Goal: Task Accomplishment & Management: Complete application form

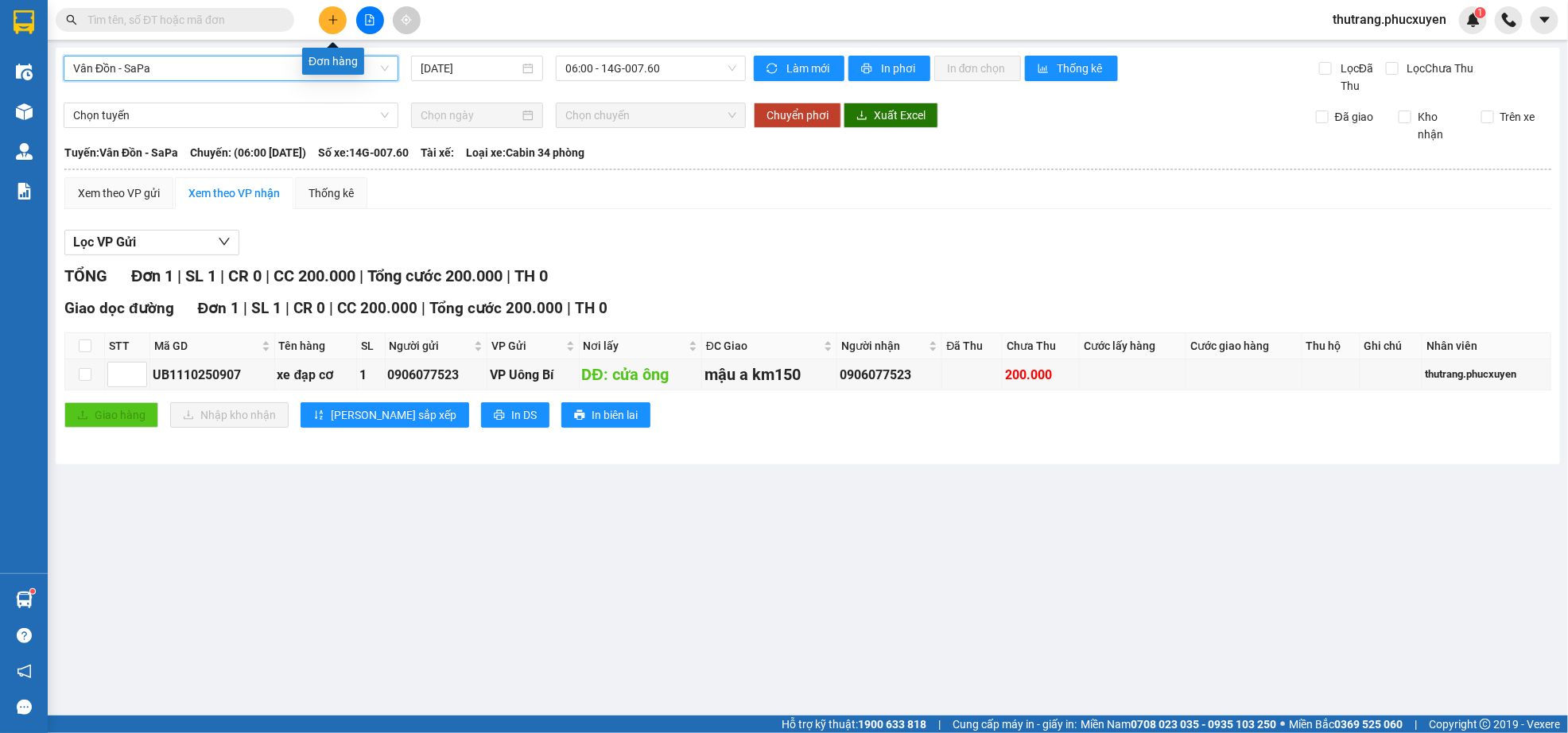
click at [330, 19] on icon "plus" at bounding box center [333, 19] width 11 height 11
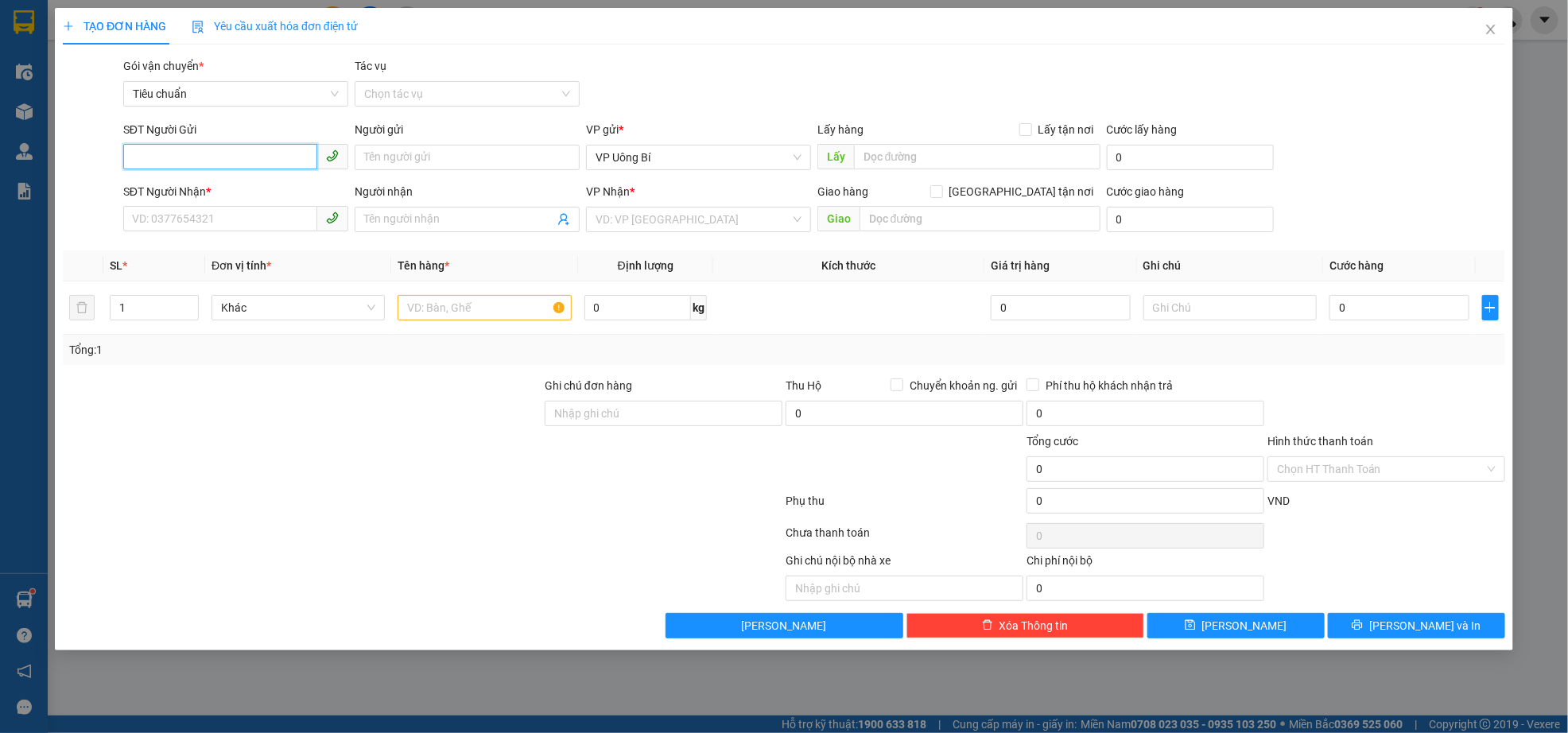
paste input "0368666500"
type input "0368666500"
paste input "0368666500"
type input "0368666500"
click at [920, 154] on input "text" at bounding box center [977, 157] width 246 height 26
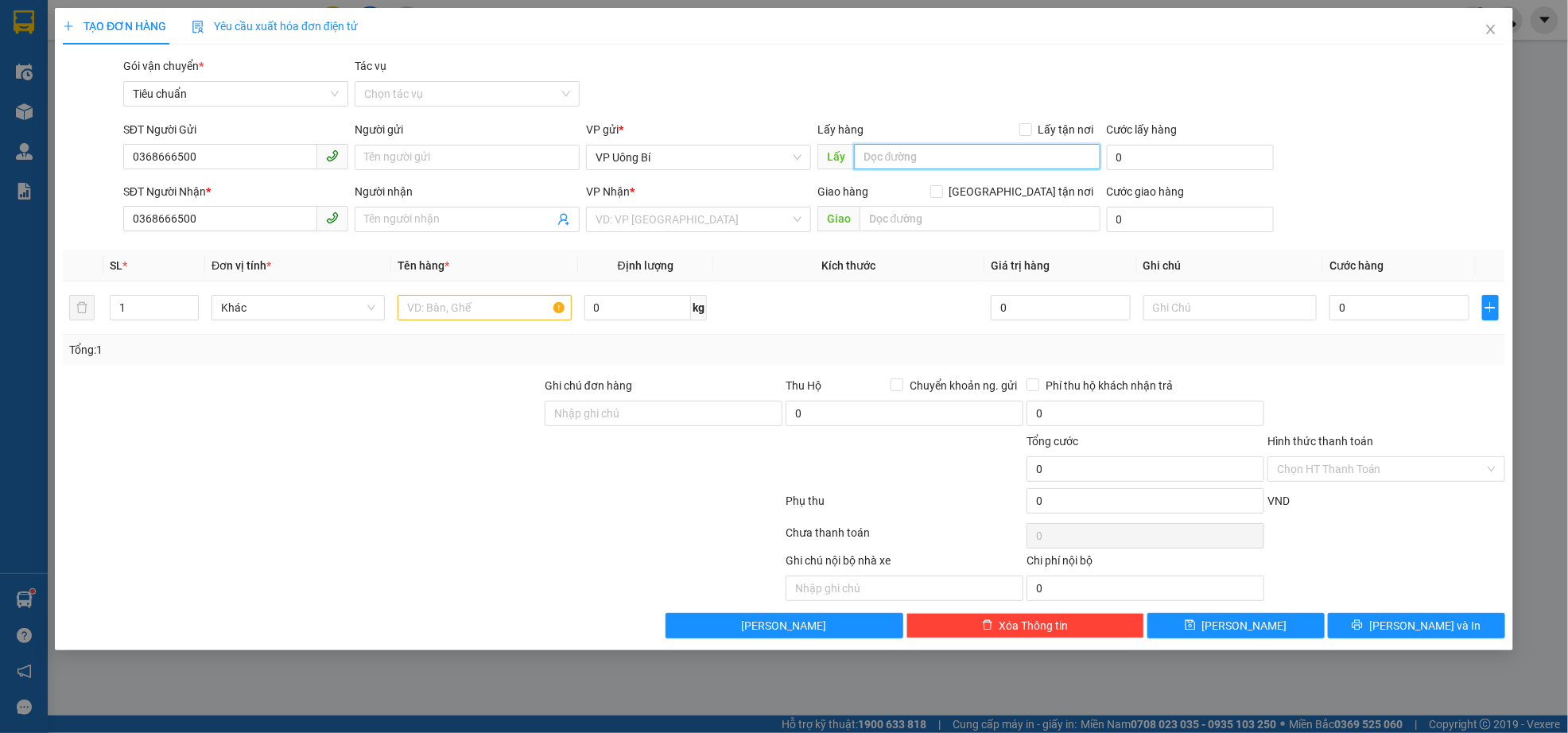
click at [966, 158] on input "text" at bounding box center [977, 157] width 246 height 26
type input "nút giao văn phú km114"
click at [724, 226] on input "search" at bounding box center [693, 220] width 195 height 24
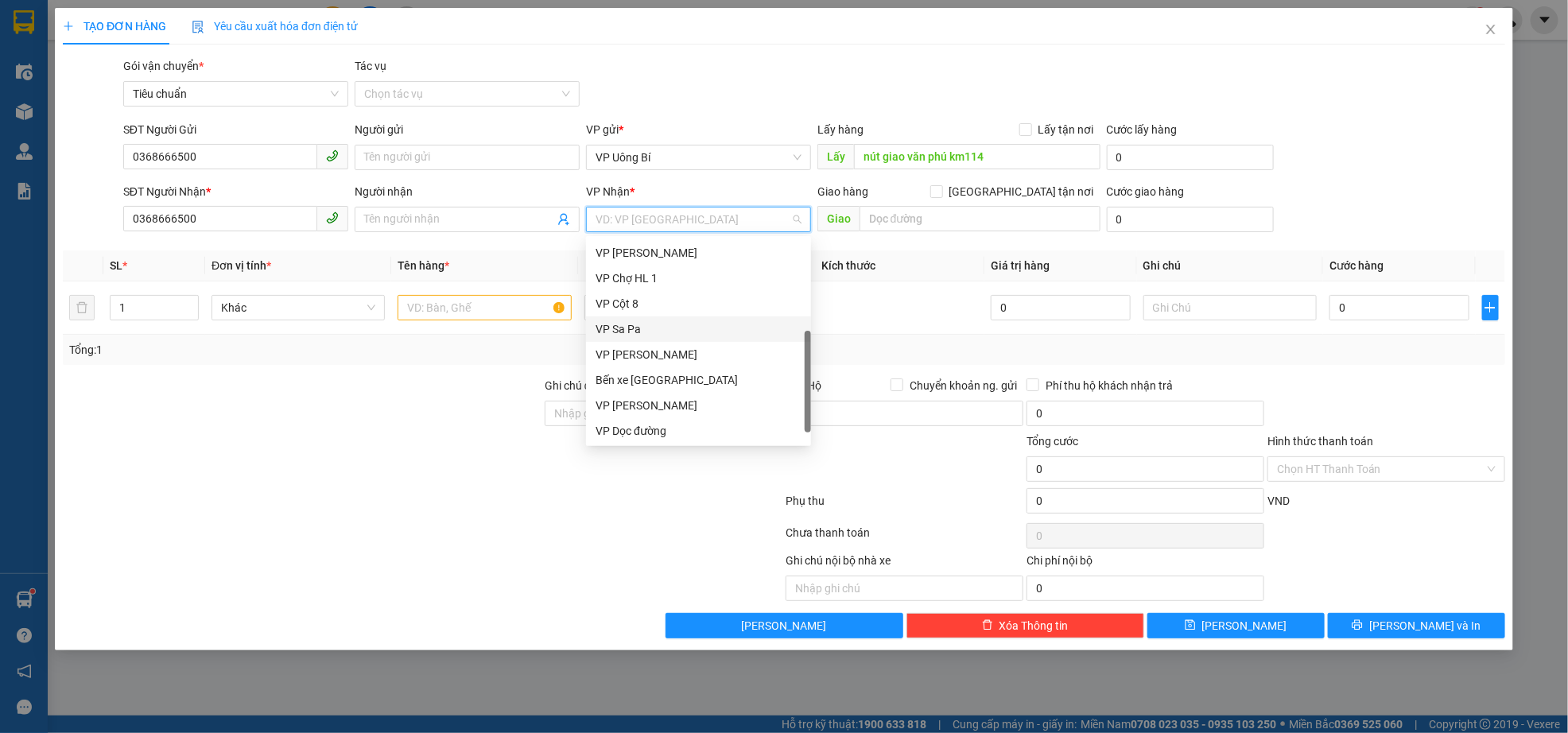
scroll to position [253, 0]
click at [656, 435] on div "VP Dọc đường" at bounding box center [698, 431] width 206 height 18
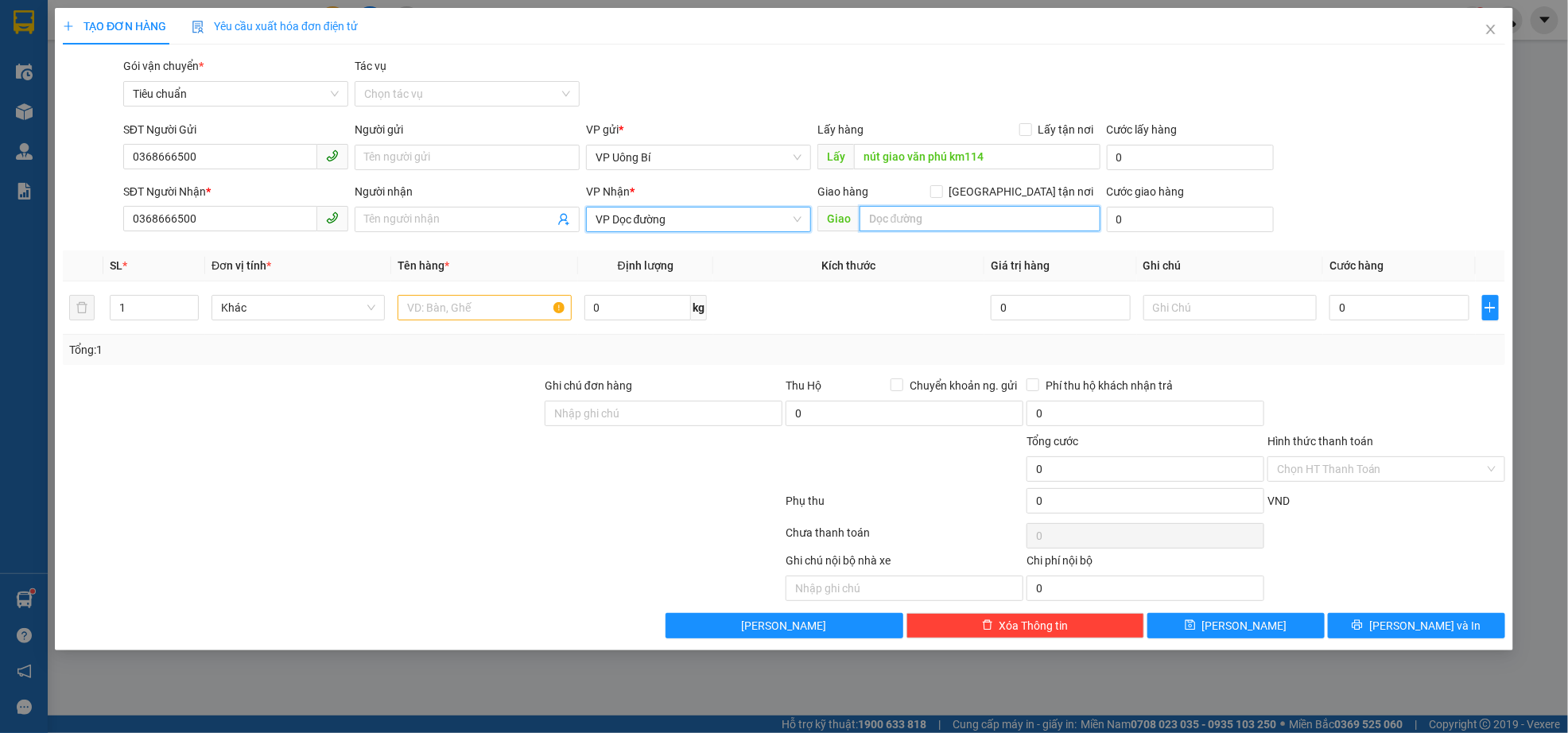
click at [959, 231] on input "text" at bounding box center [980, 219] width 241 height 26
type input "[GEOGRAPHIC_DATA]"
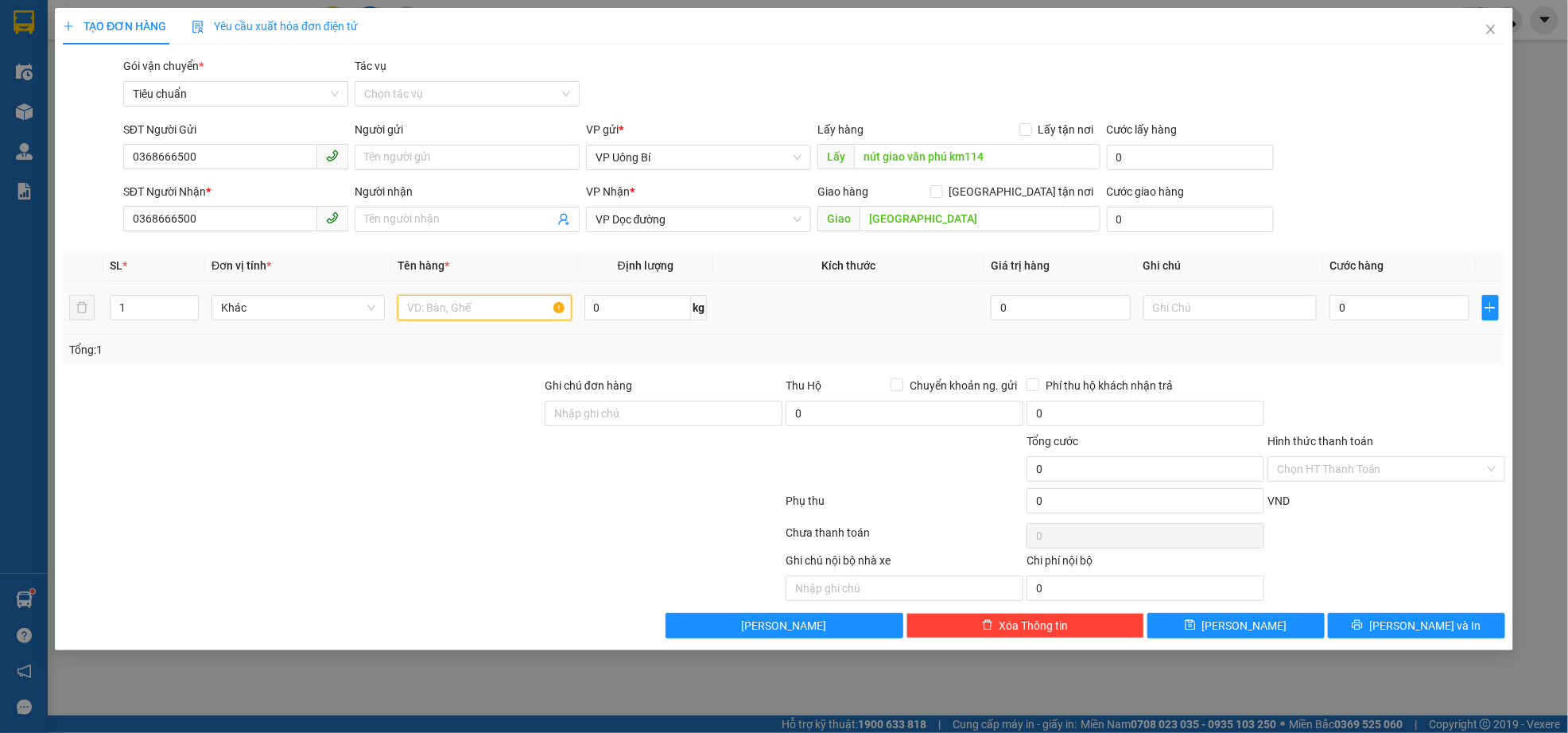
click at [504, 309] on input "text" at bounding box center [484, 308] width 174 height 26
type input "1 xe cup"
click at [1206, 306] on input "text" at bounding box center [1229, 308] width 174 height 26
type input "hàng kèm khách"
click at [1347, 308] on input "0" at bounding box center [1399, 308] width 140 height 26
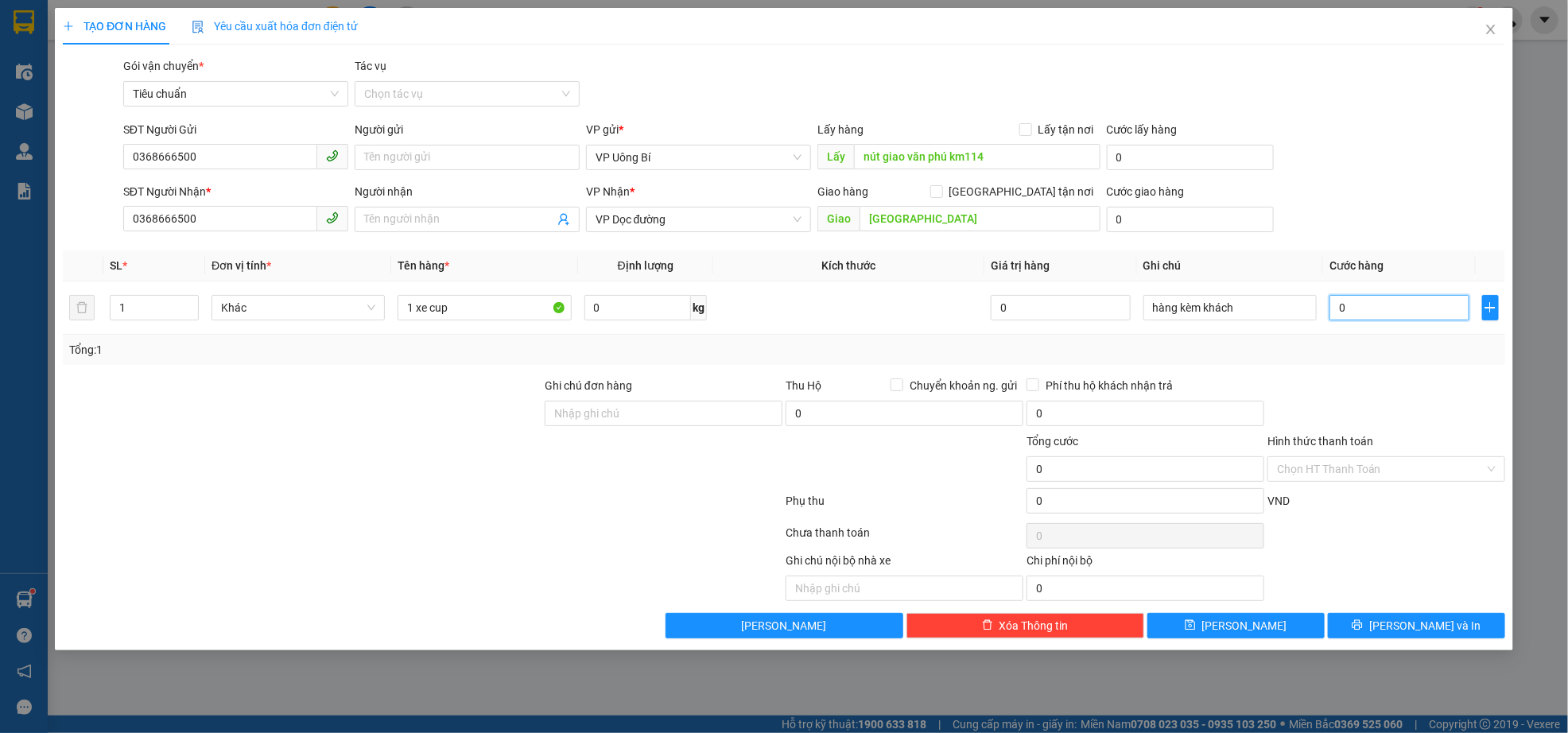
type input "6"
type input "60"
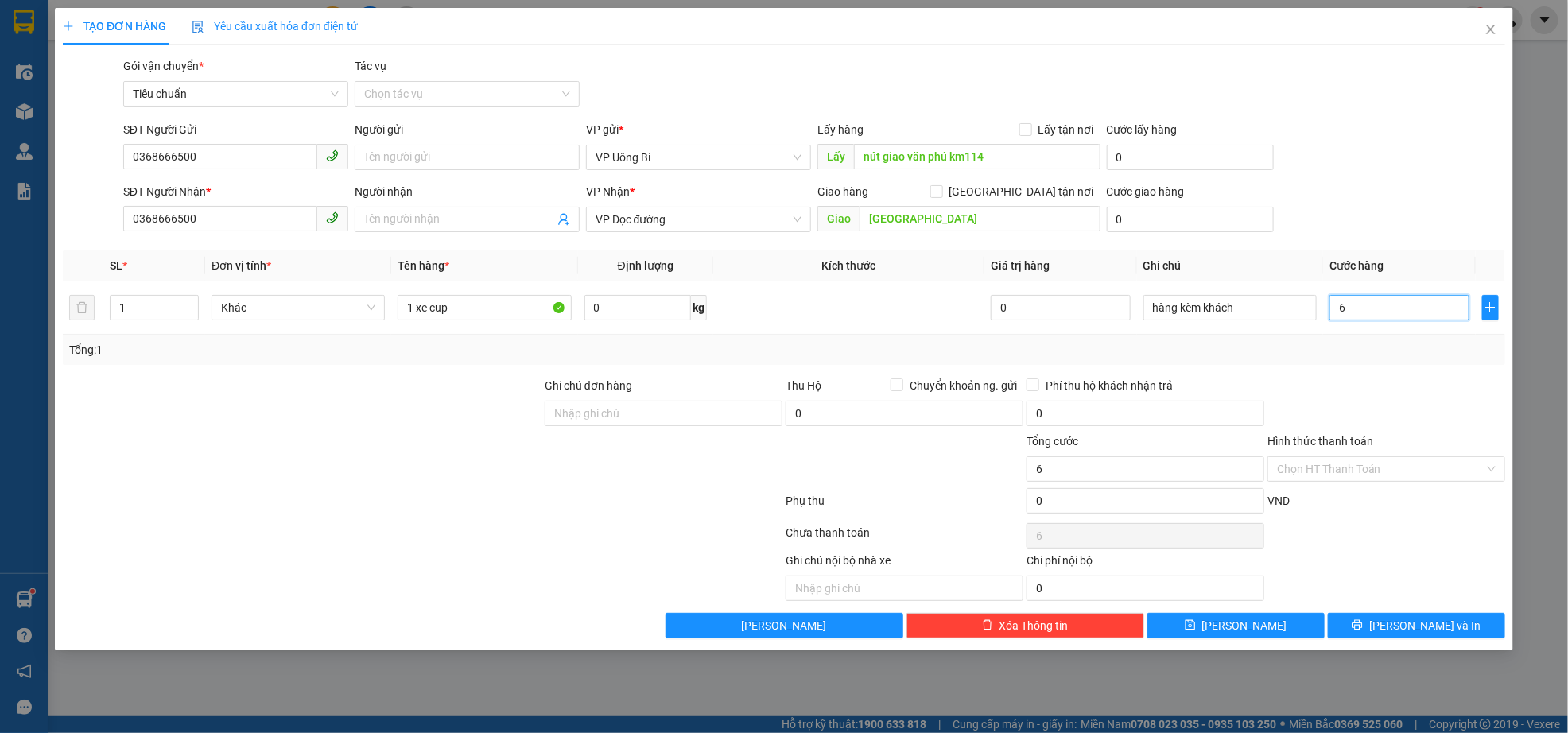
type input "60"
type input "600"
type input "6.000"
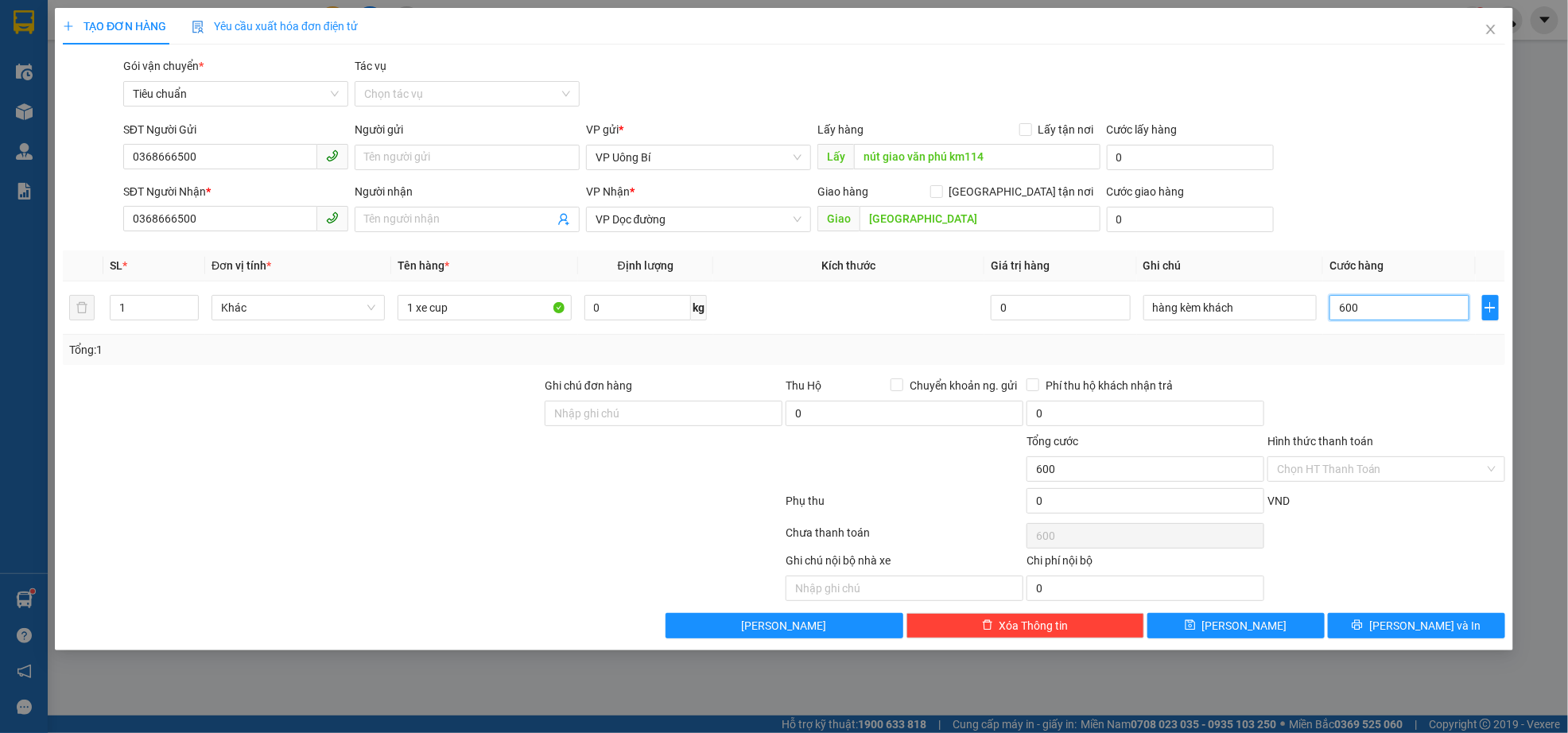
type input "6.000"
type input "60.000"
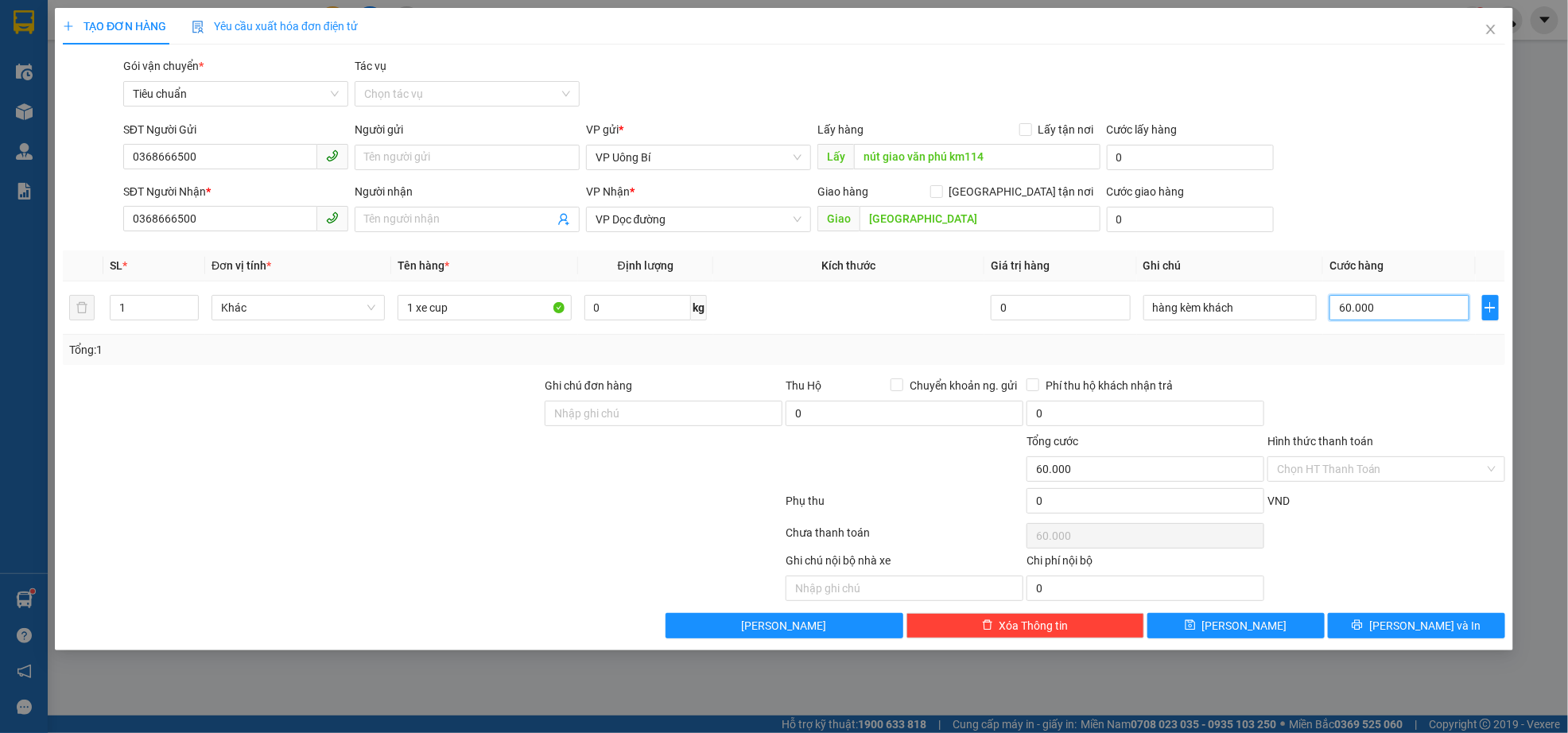
type input "600.000"
type input "60.000"
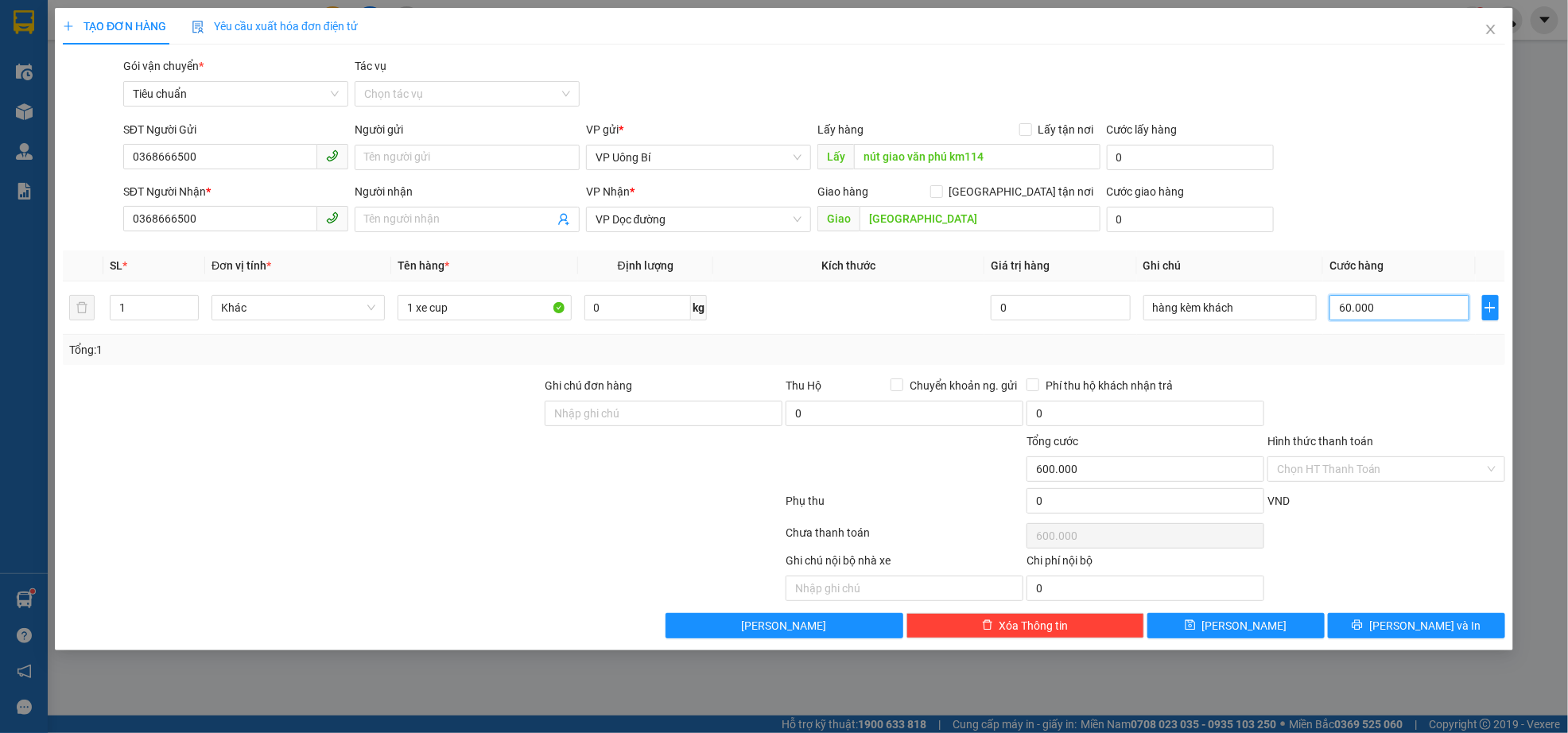
type input "60.000"
type input "6.000"
type input "600"
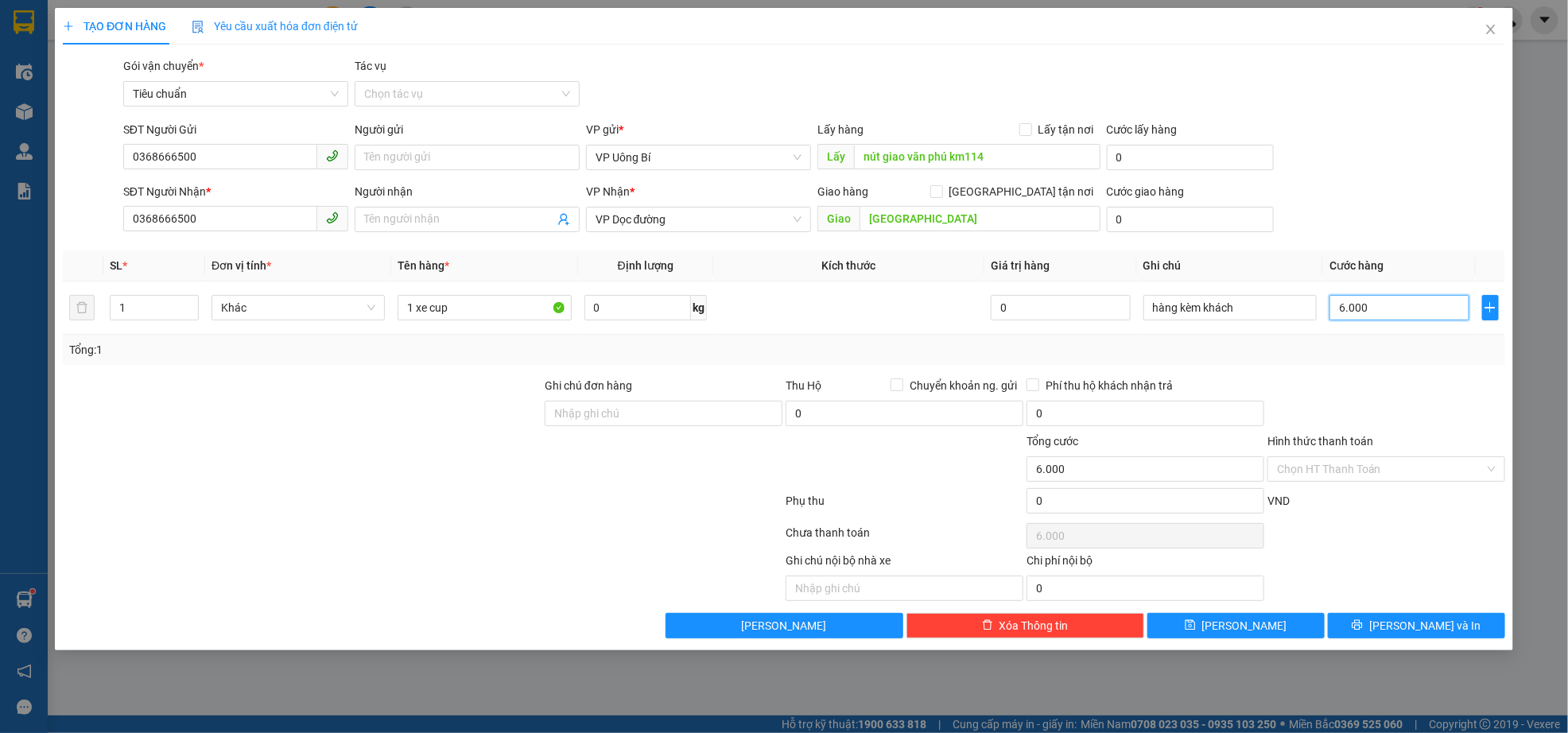
type input "600"
type input "60"
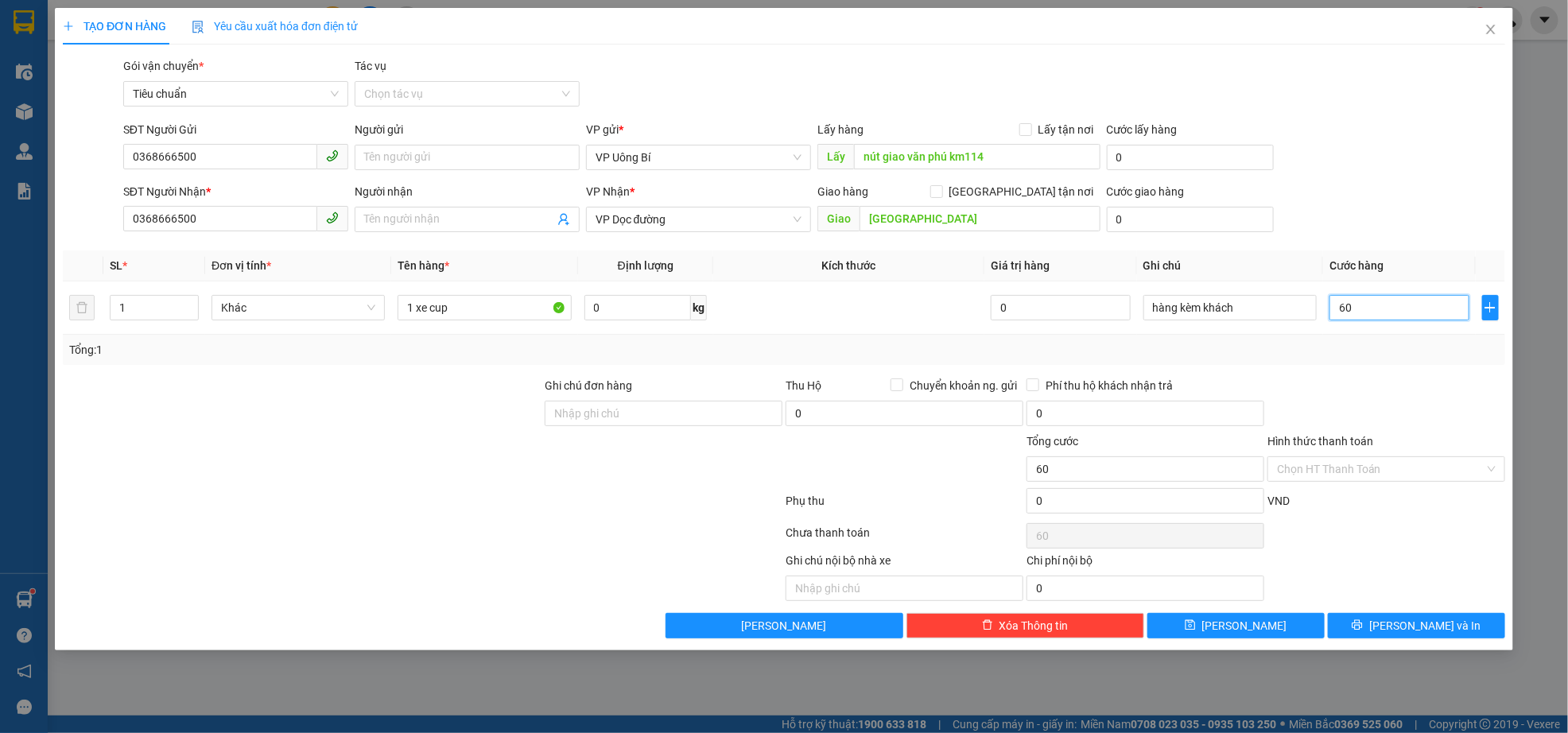
type input "6"
type input "0"
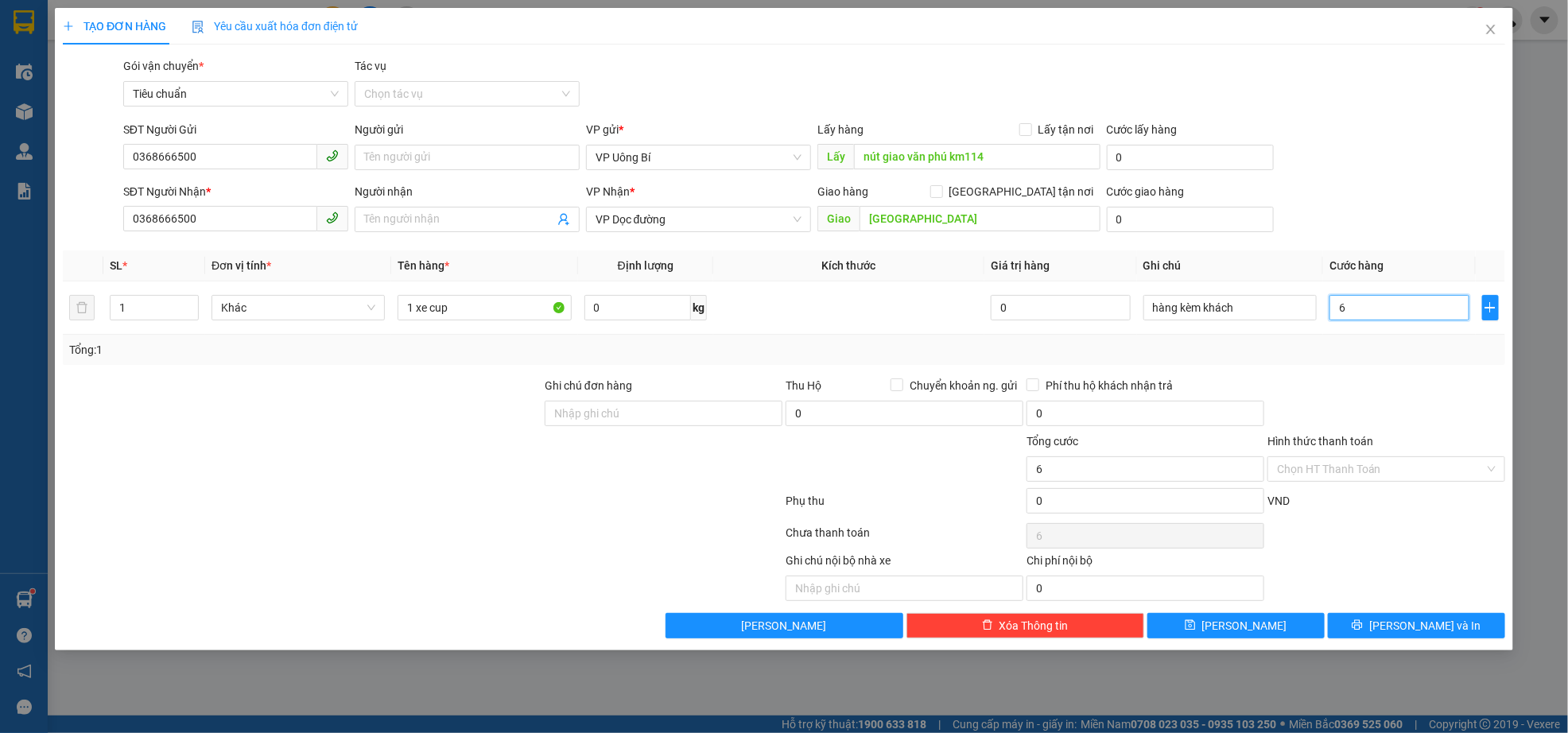
type input "0"
type input "04"
type input "4"
type input "040"
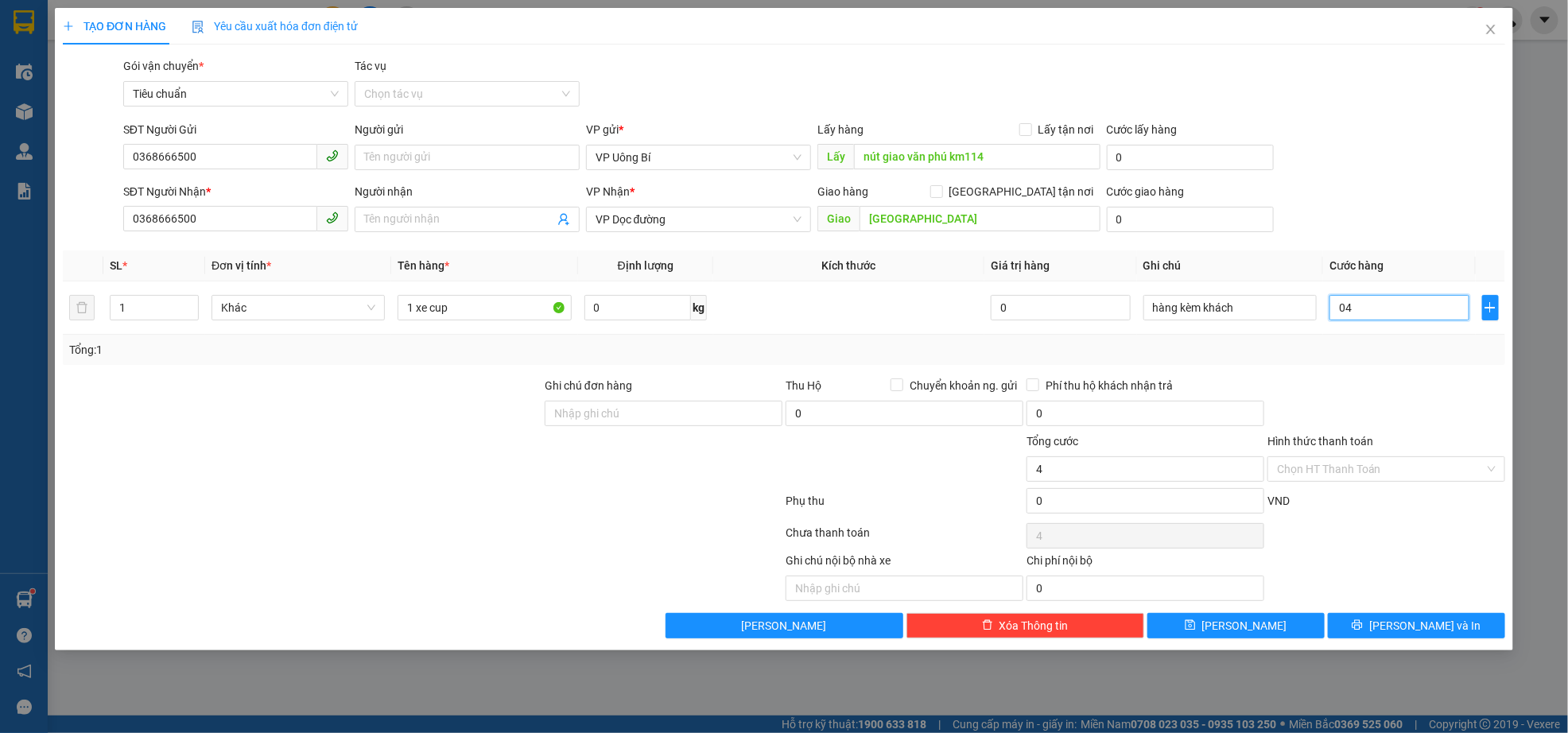
type input "40"
type input "0.400"
type input "400"
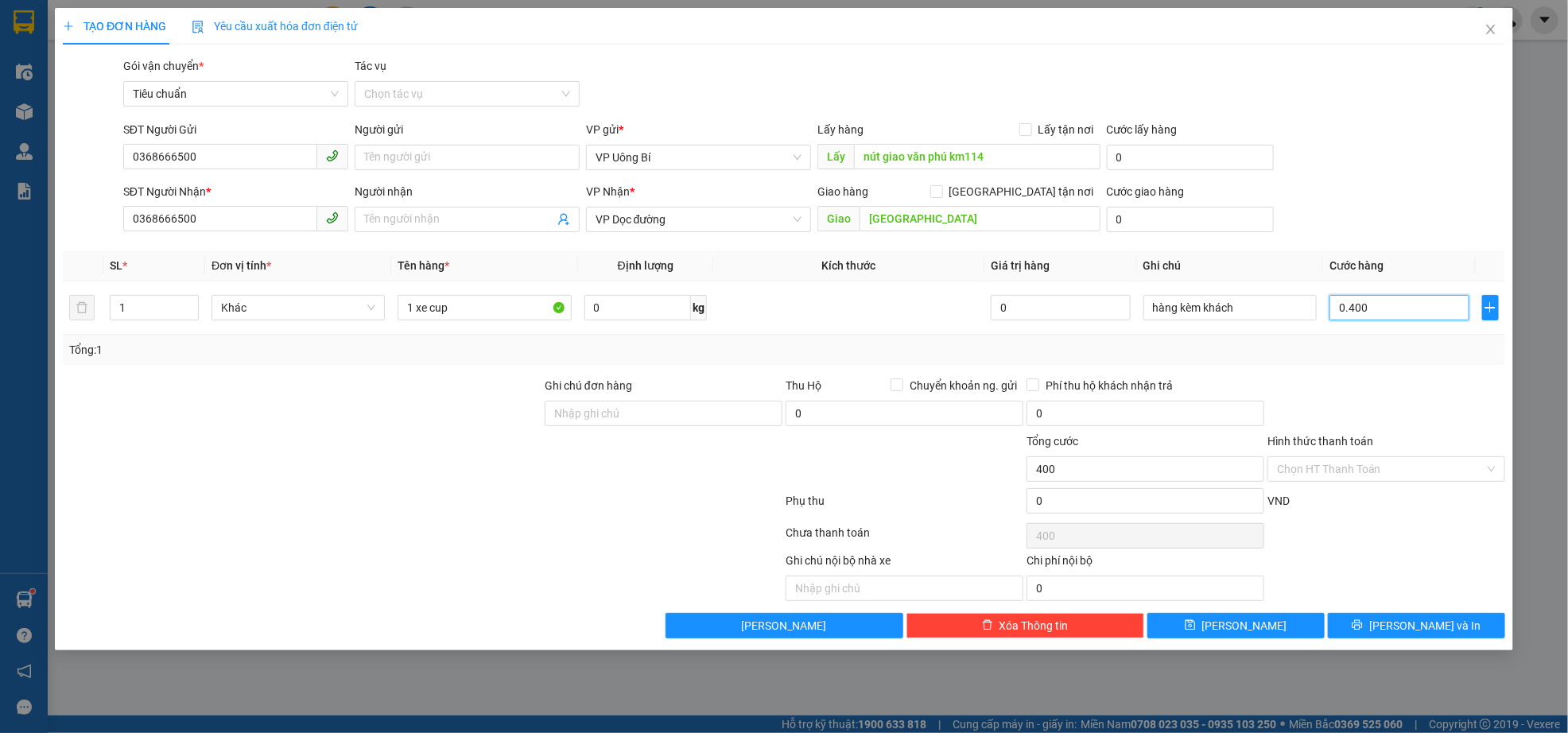
type input "04.000"
type input "4.000"
type input "0.400"
type input "400"
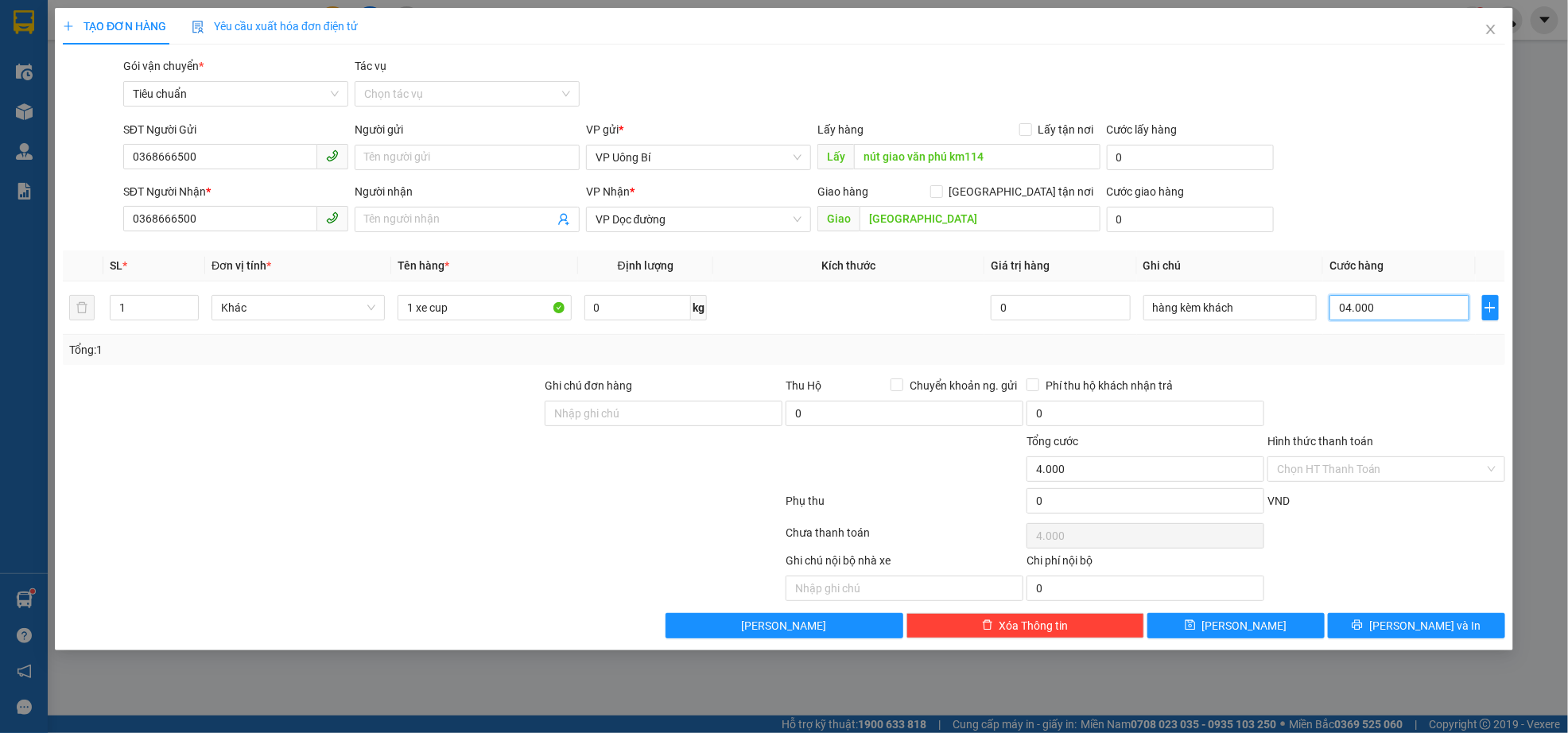
type input "400"
type input "040"
type input "40"
type input "04"
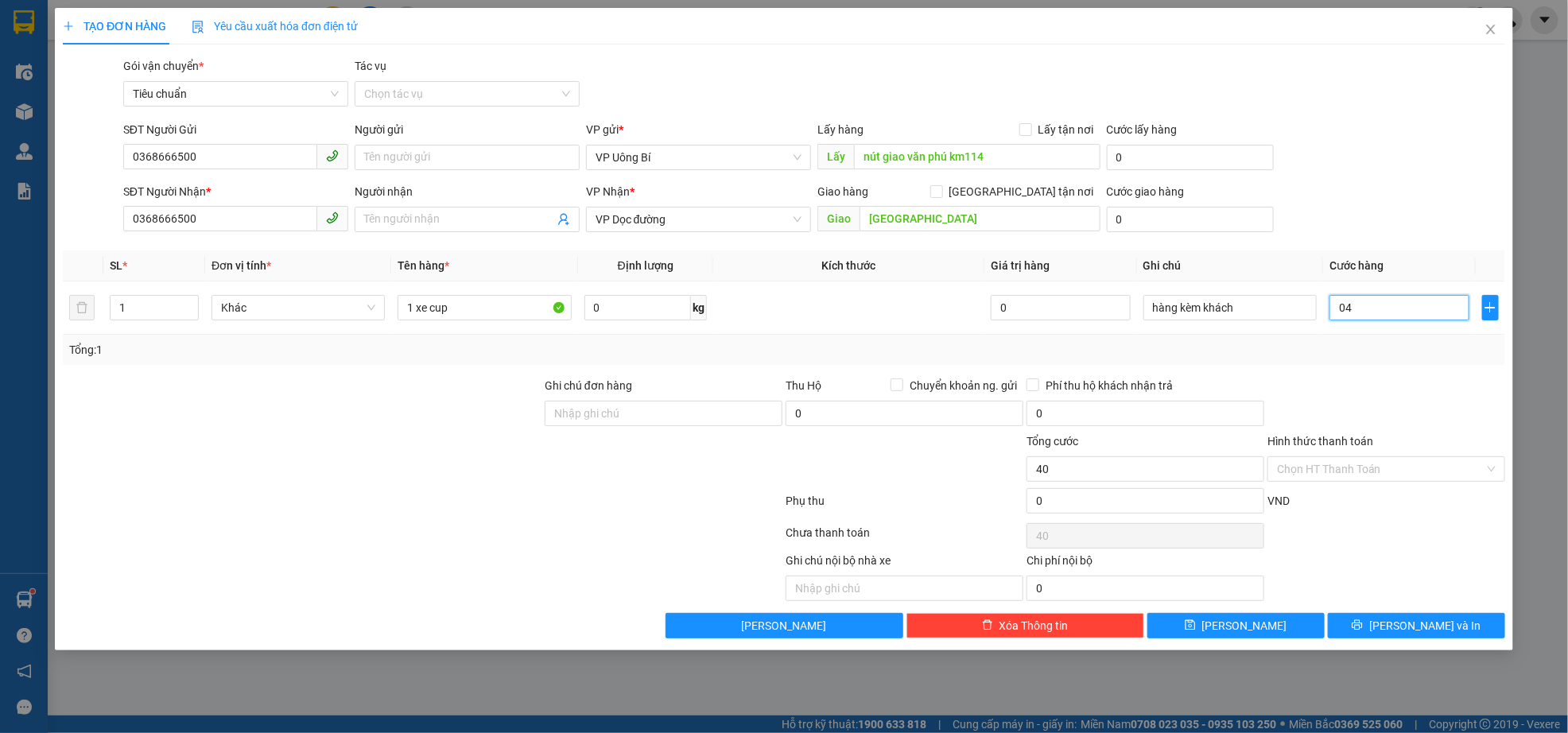
type input "4"
type input "0"
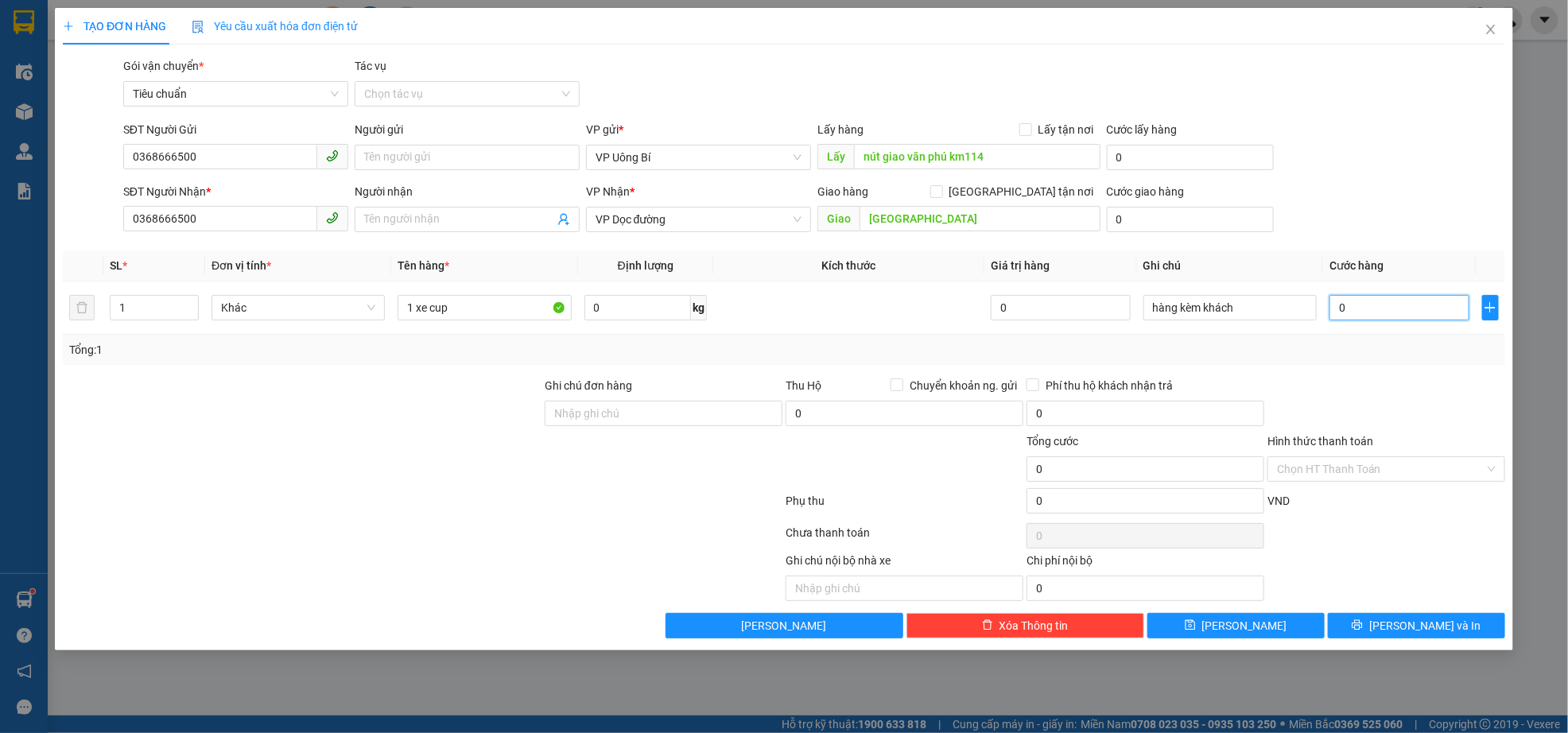
type input "04"
type input "4"
type input "0"
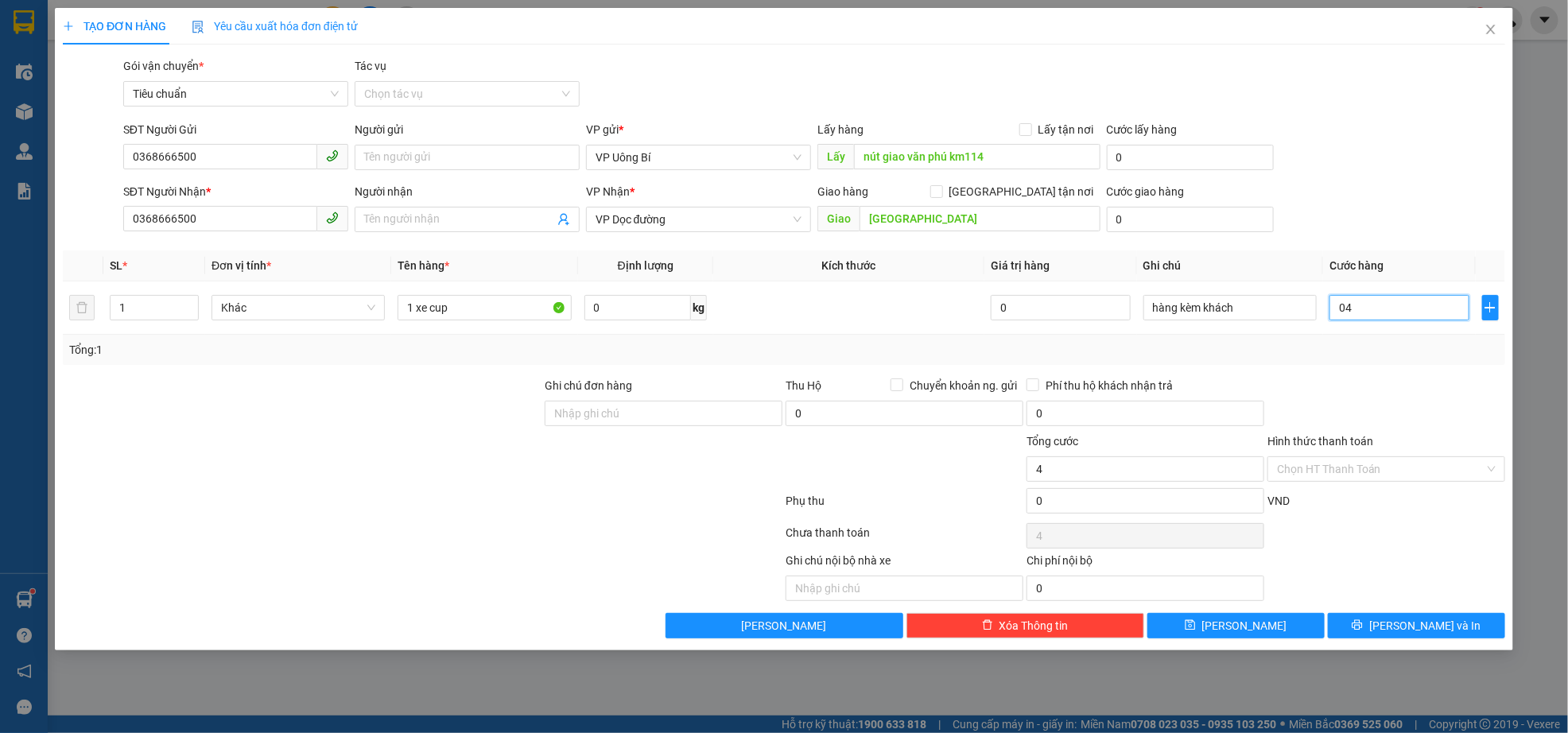
type input "0"
click at [1370, 303] on input "0" at bounding box center [1399, 308] width 140 height 26
click at [1339, 299] on input "0" at bounding box center [1399, 308] width 140 height 26
click at [1344, 309] on input "0" at bounding box center [1399, 308] width 140 height 26
click at [1339, 309] on input "0" at bounding box center [1399, 308] width 140 height 26
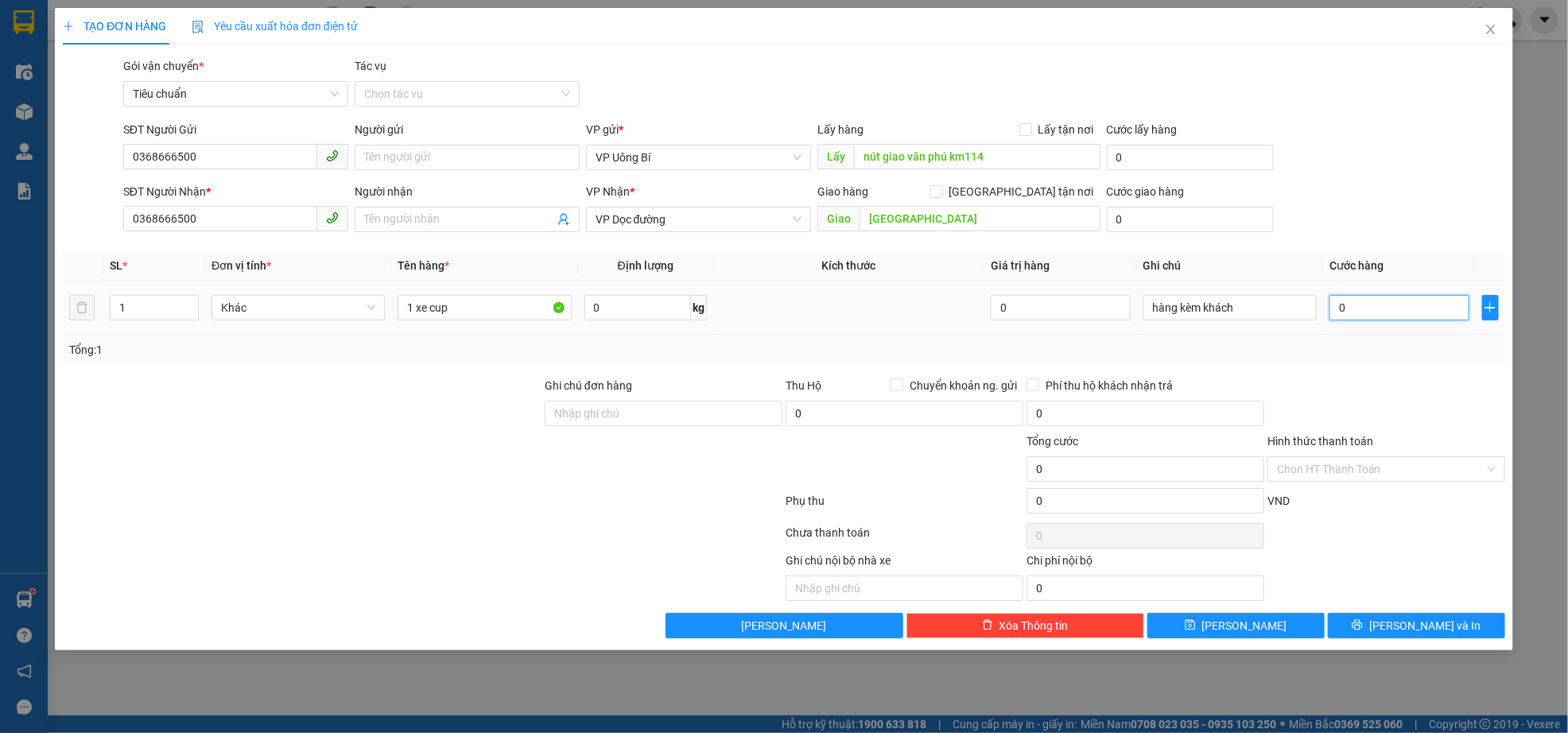
type input "40"
type input "400"
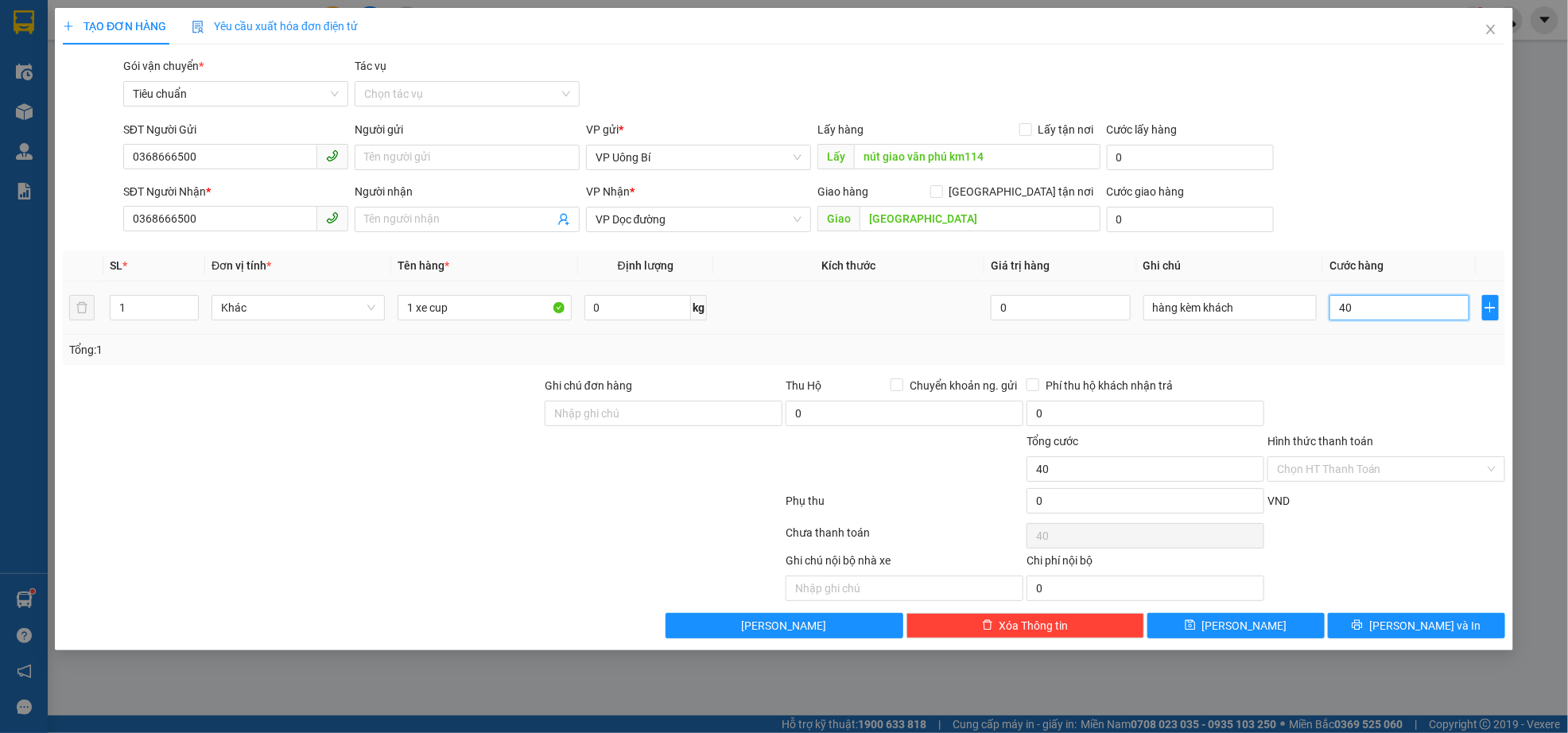
type input "400"
type input "4.000"
type input "40.000"
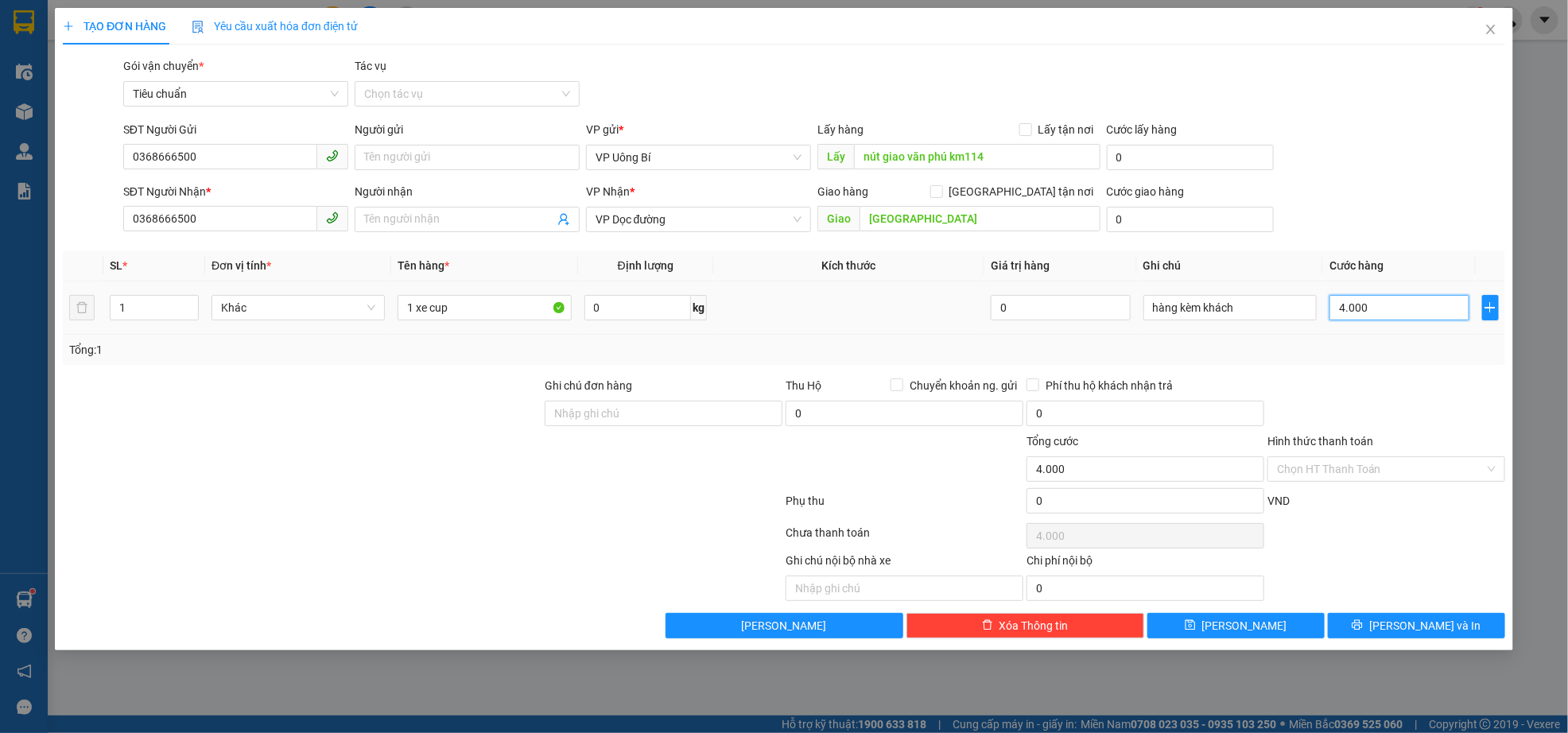
type input "40.000"
type input "400.000"
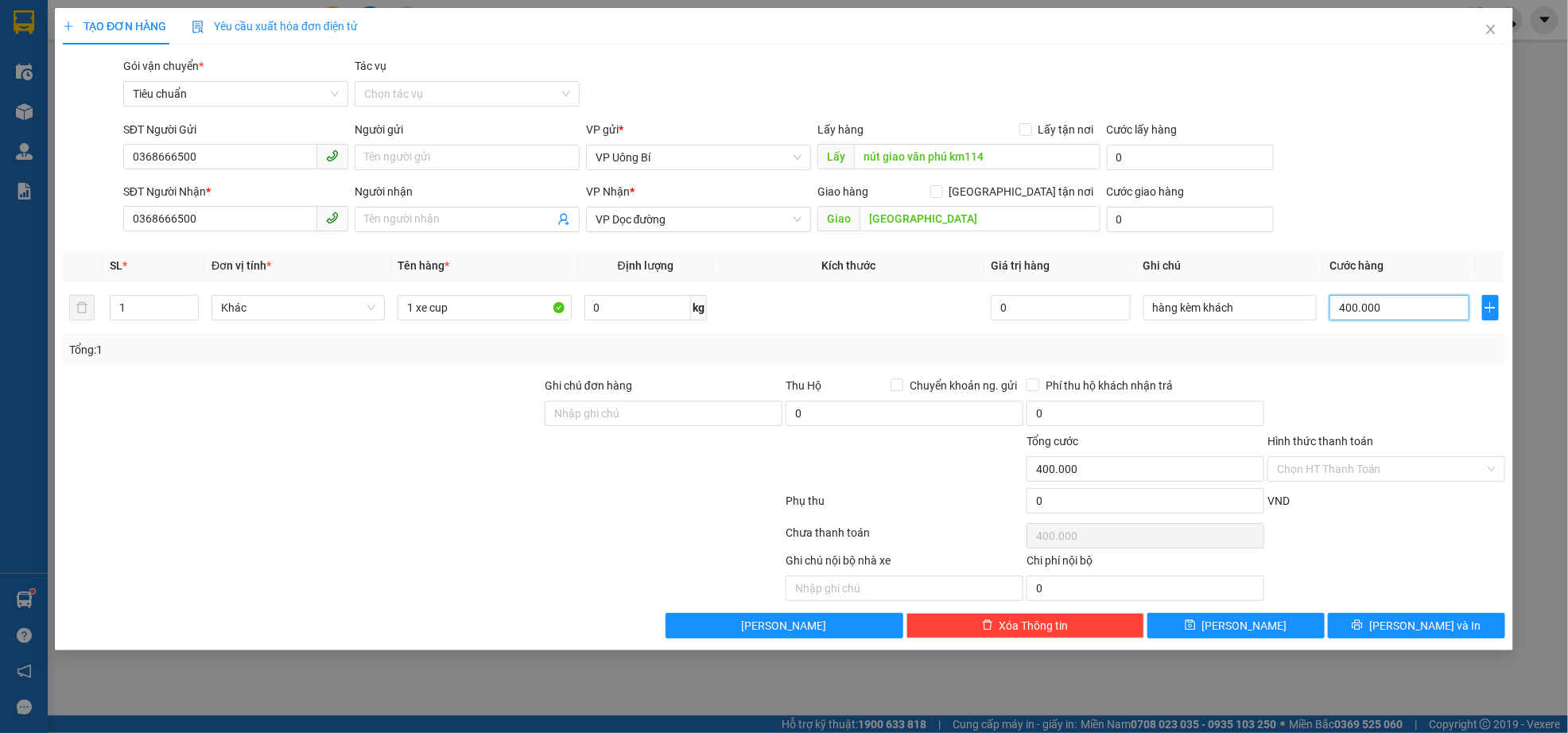
type input "400.000"
click at [1432, 401] on div at bounding box center [1386, 405] width 241 height 56
click at [1258, 630] on button "[PERSON_NAME]" at bounding box center [1235, 626] width 178 height 26
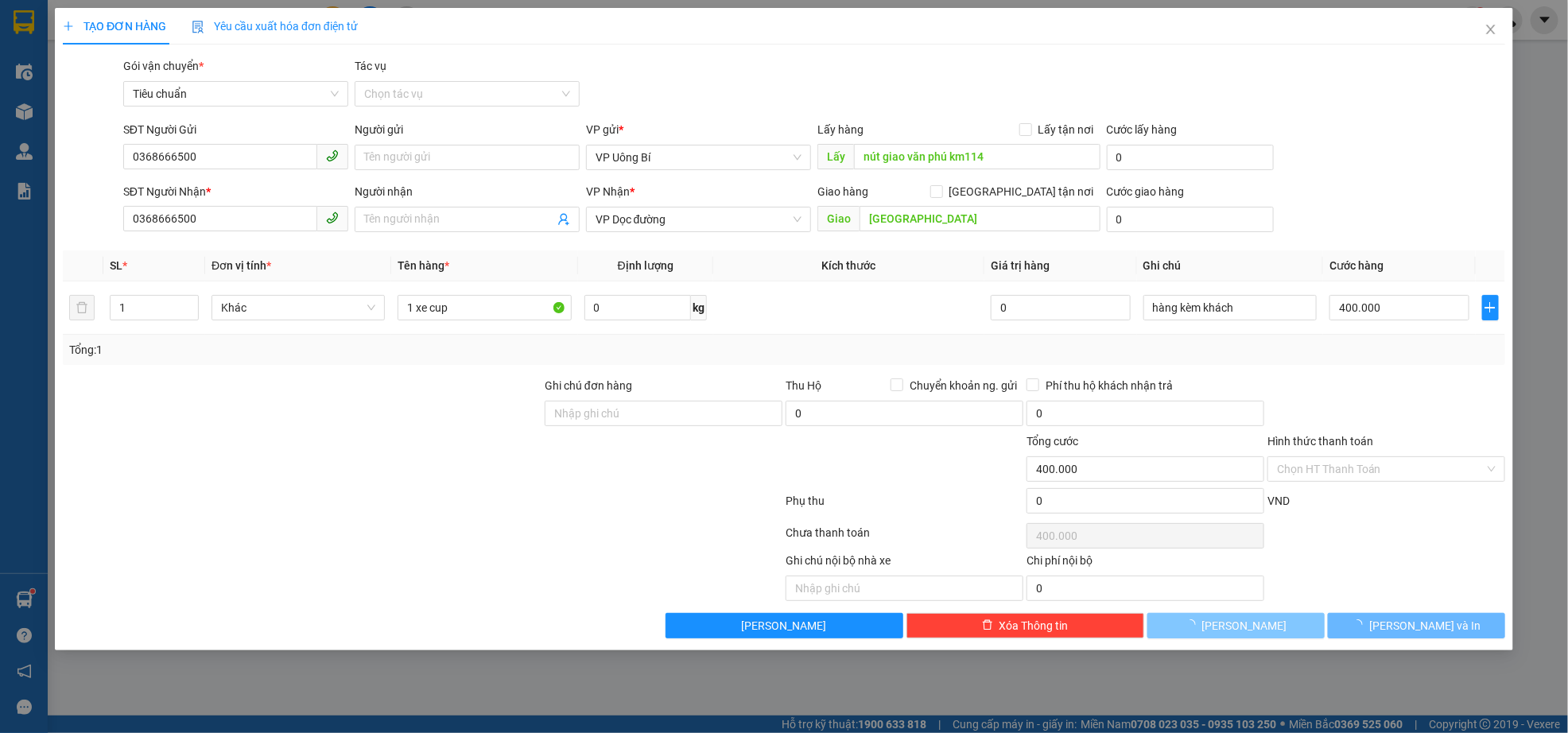
type input "0"
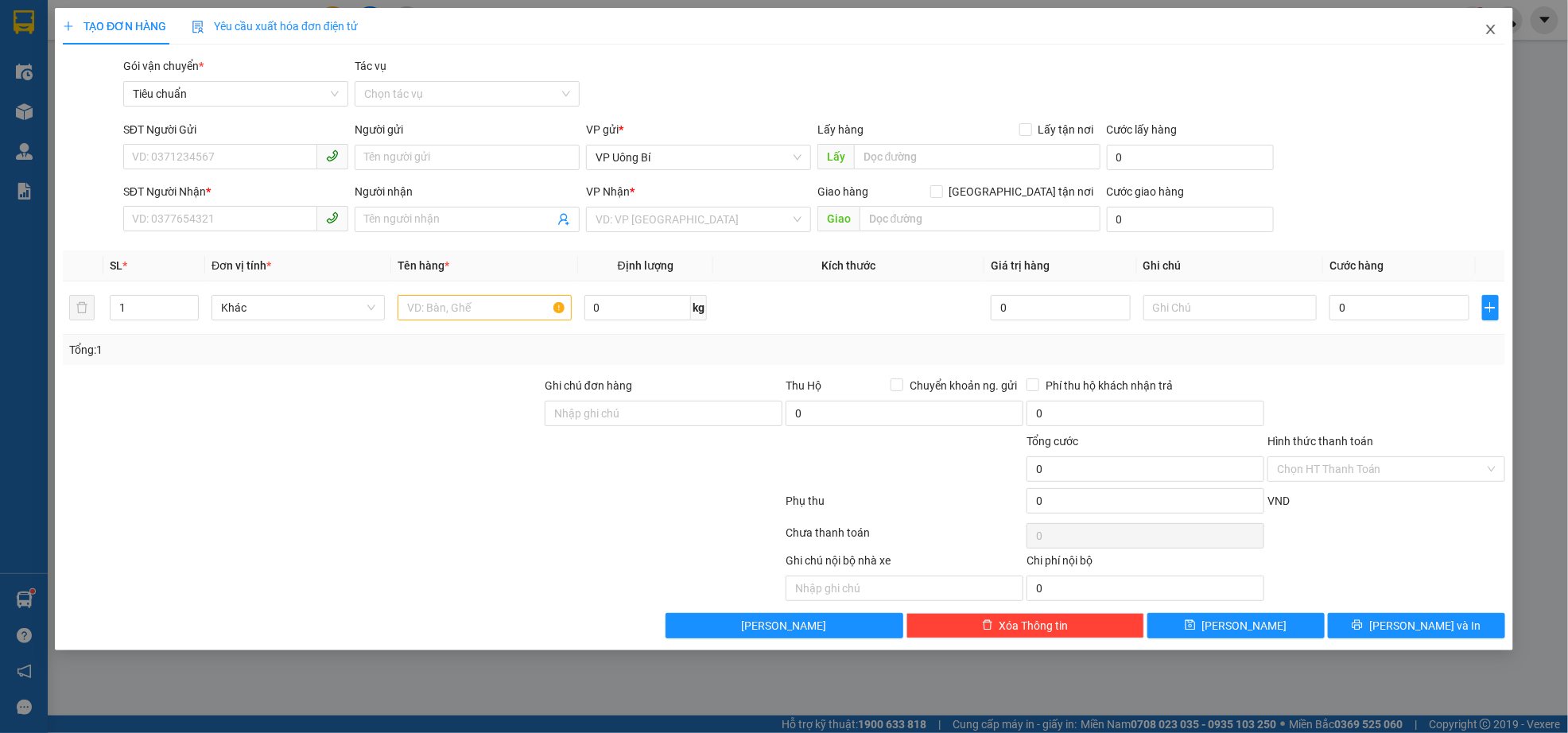
click at [1496, 32] on icon "close" at bounding box center [1491, 29] width 13 height 13
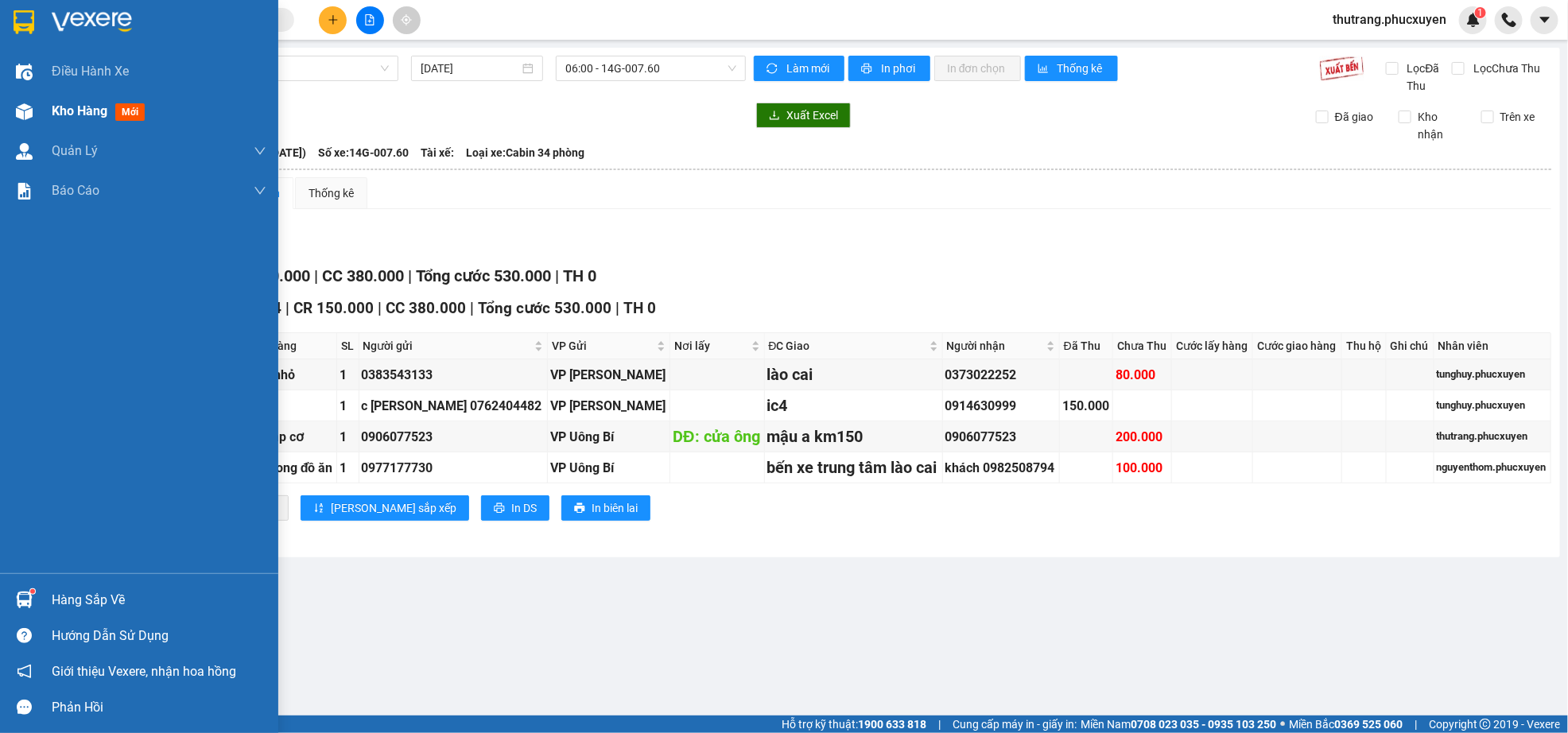
click at [46, 122] on div "Kho hàng mới" at bounding box center [139, 111] width 278 height 40
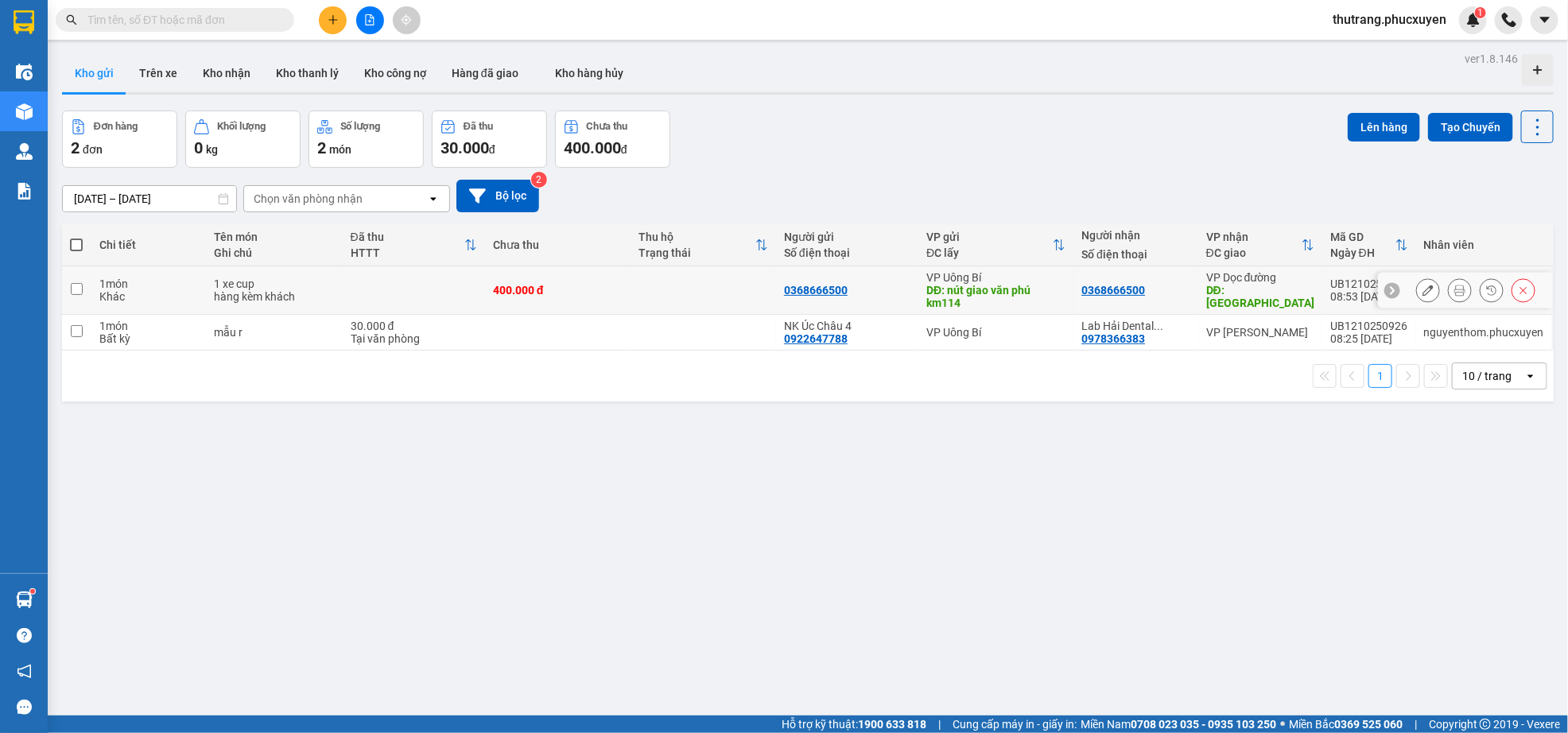
click at [683, 289] on td at bounding box center [703, 290] width 146 height 49
checkbox input "true"
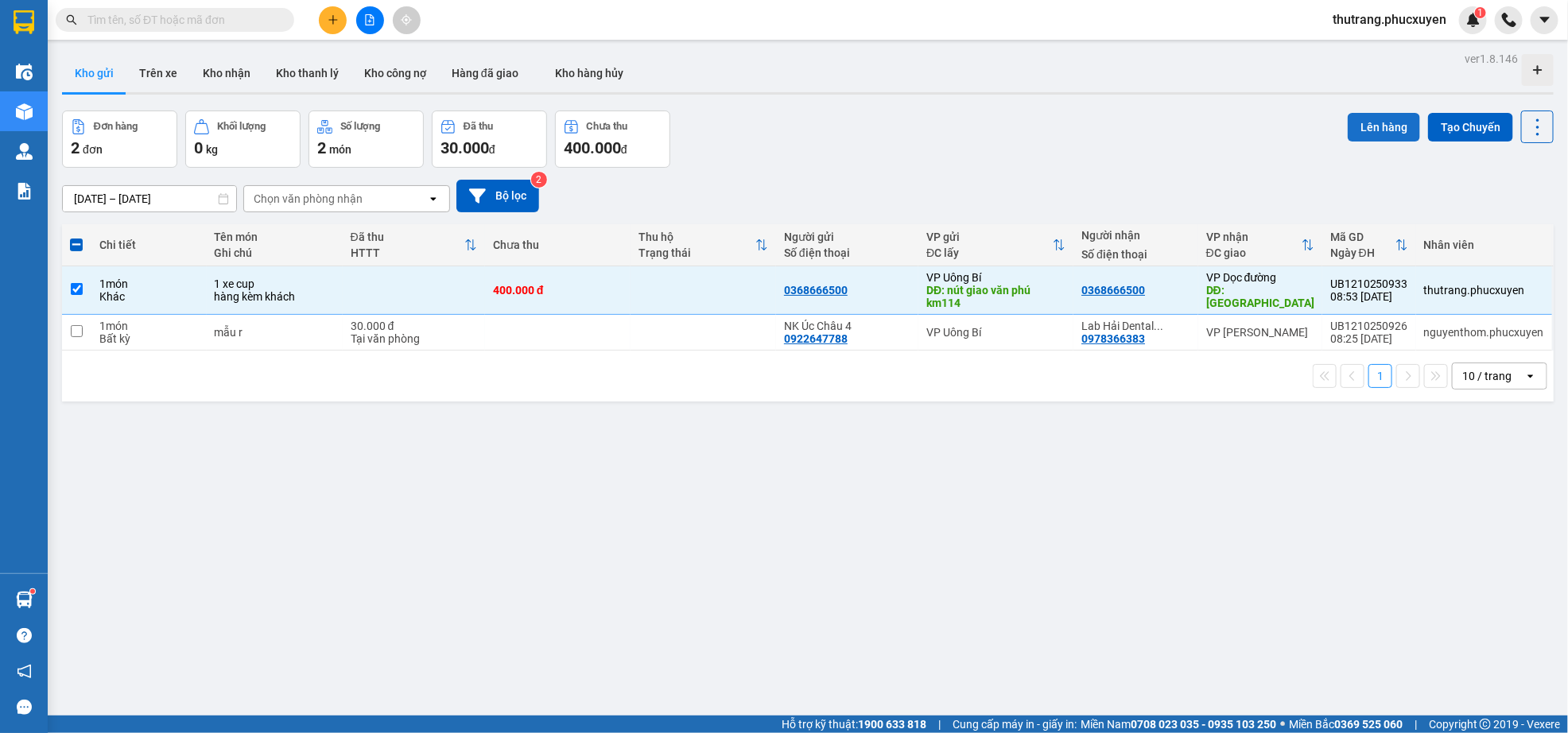
click at [1354, 120] on button "Lên hàng" at bounding box center [1383, 127] width 72 height 29
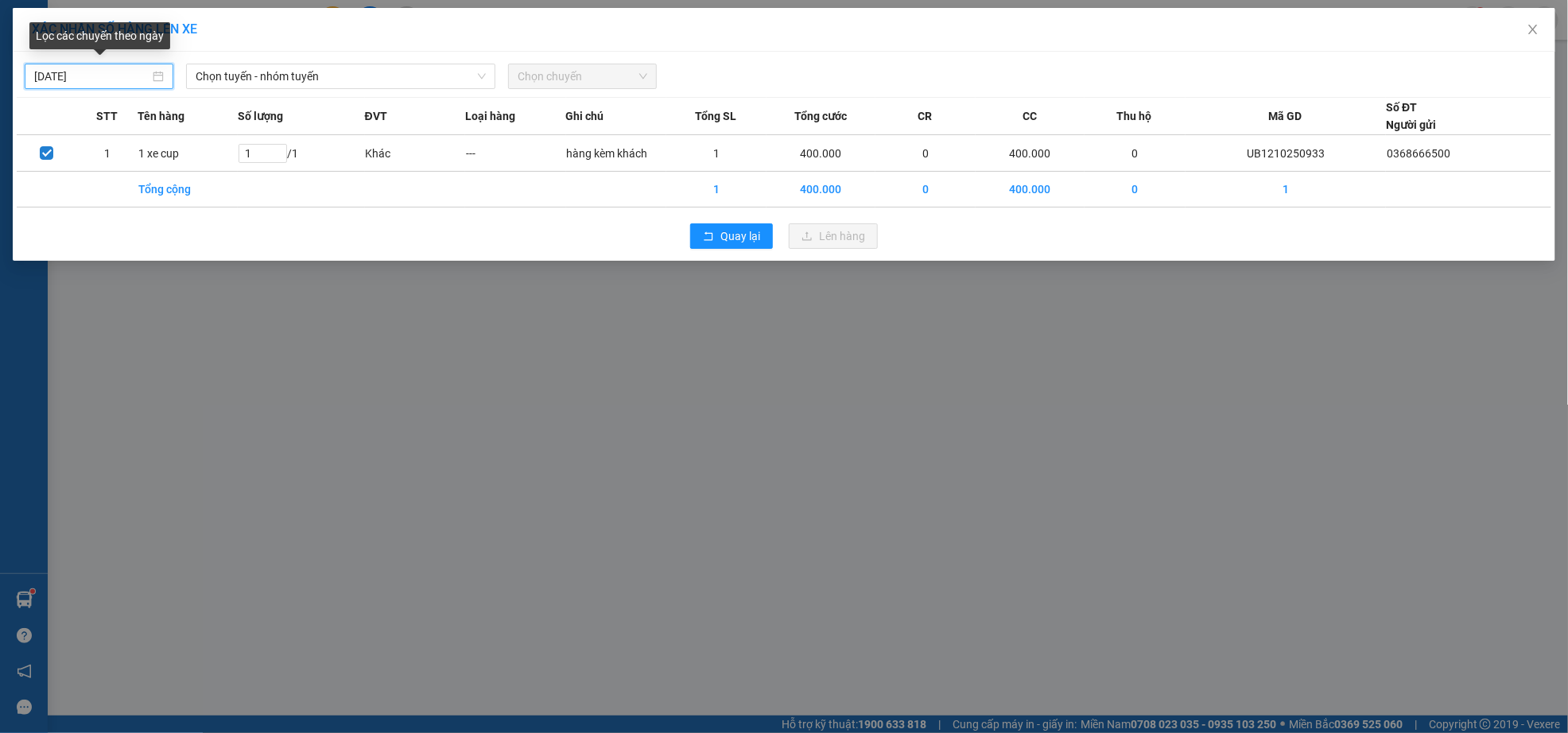
click at [76, 76] on input "[DATE]" at bounding box center [91, 76] width 115 height 18
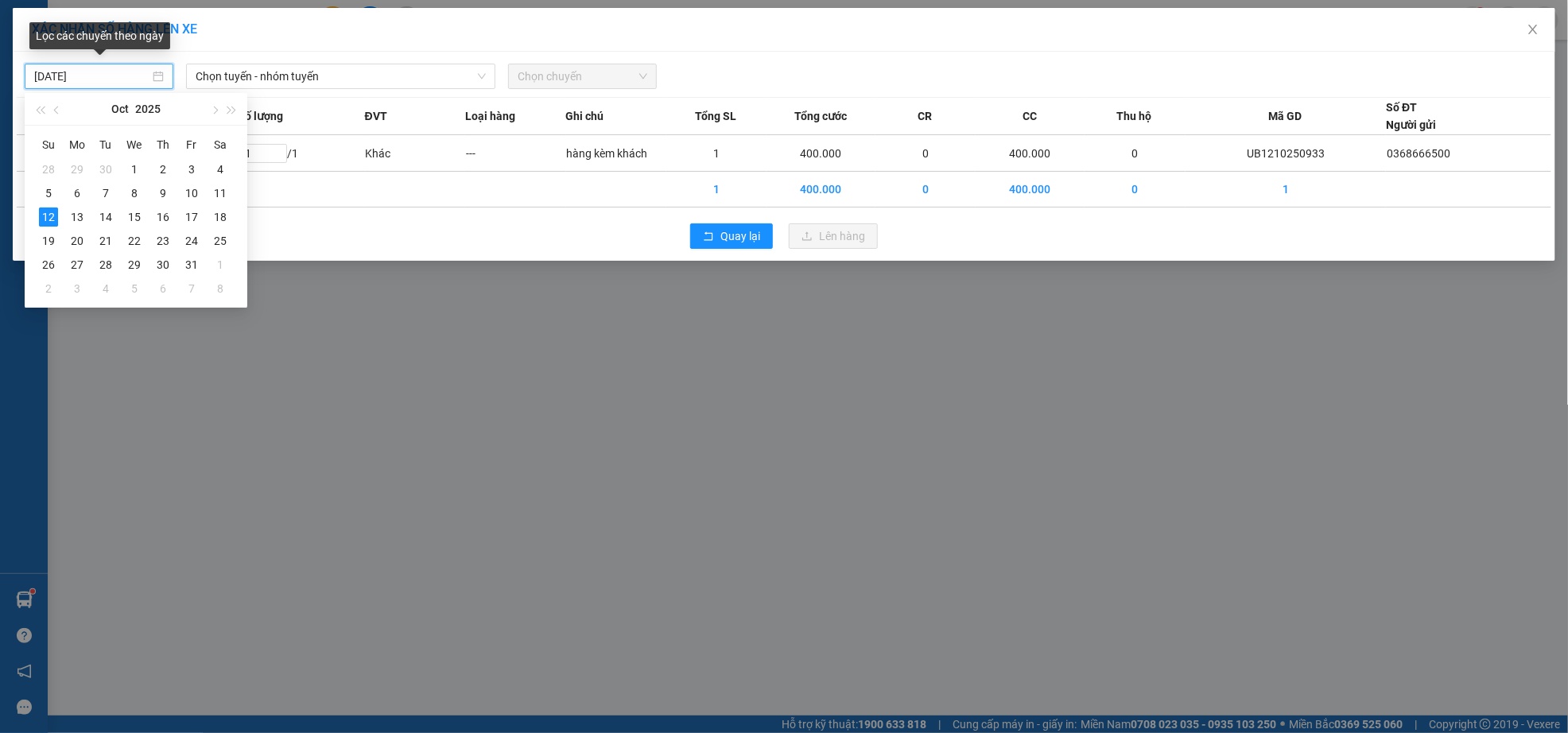
type input "[DATE]"
click at [274, 85] on span "Chọn tuyến - nhóm tuyến" at bounding box center [341, 76] width 291 height 24
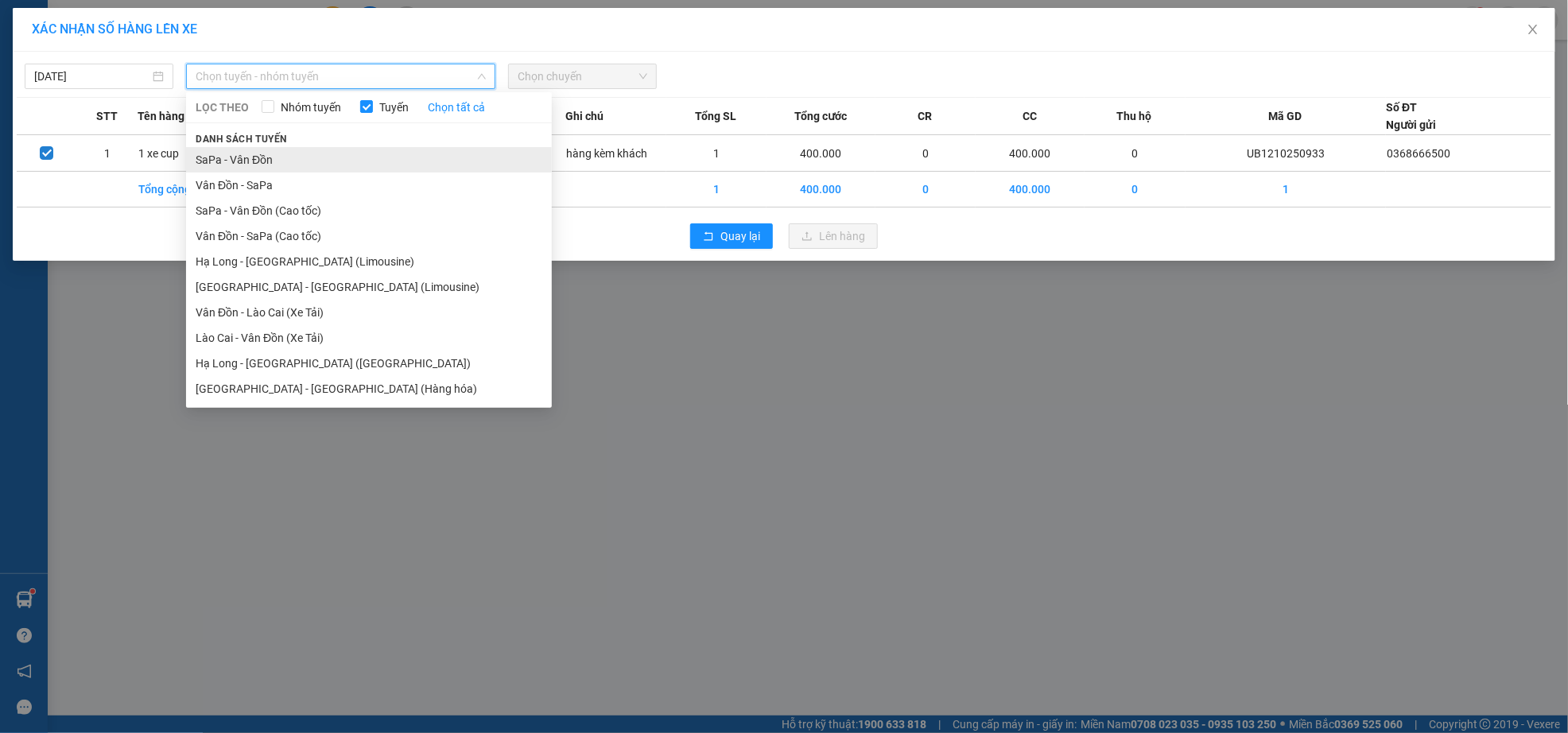
click at [250, 162] on li "SaPa - Vân Đồn" at bounding box center [368, 160] width 365 height 26
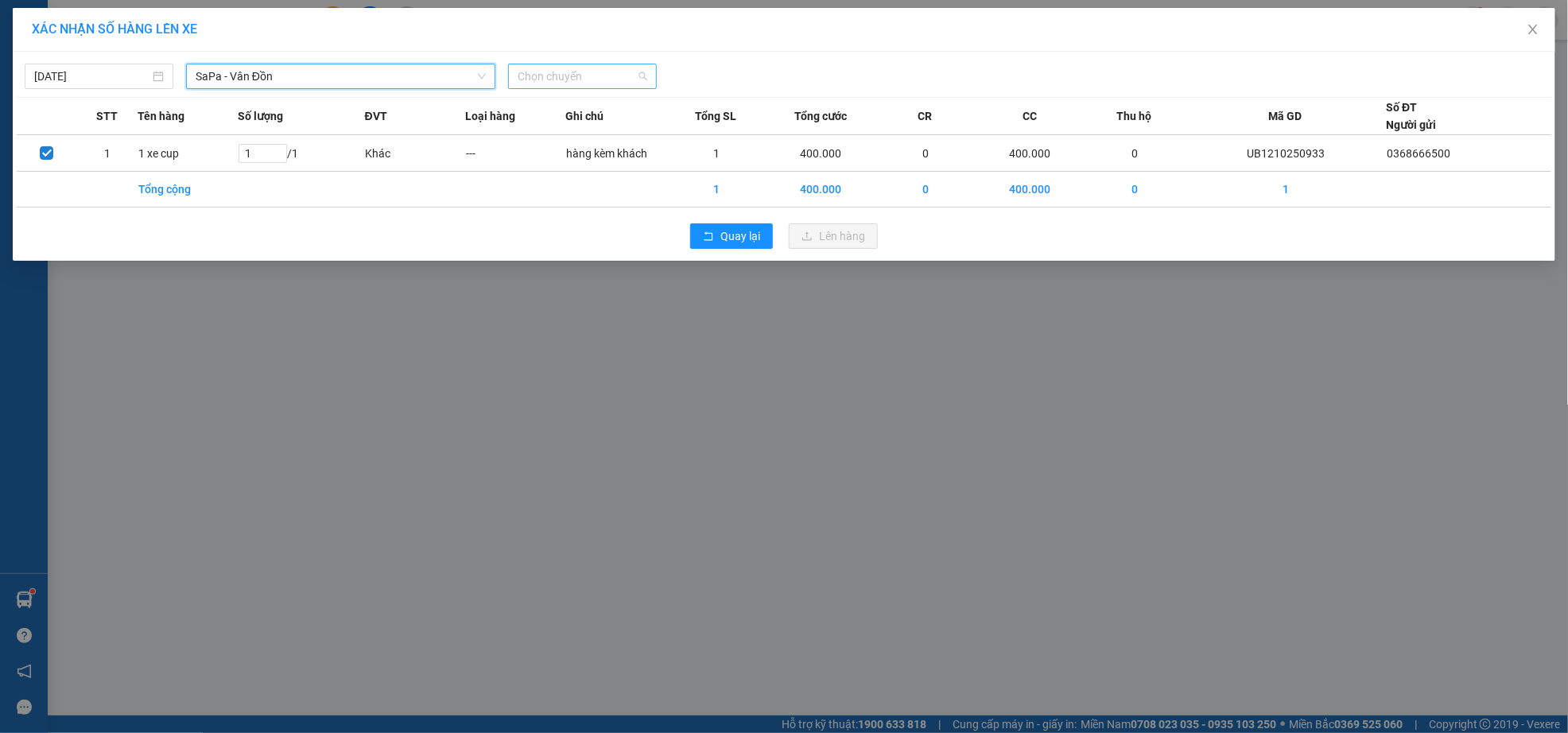
click at [565, 79] on span "Chọn chuyến" at bounding box center [582, 76] width 130 height 24
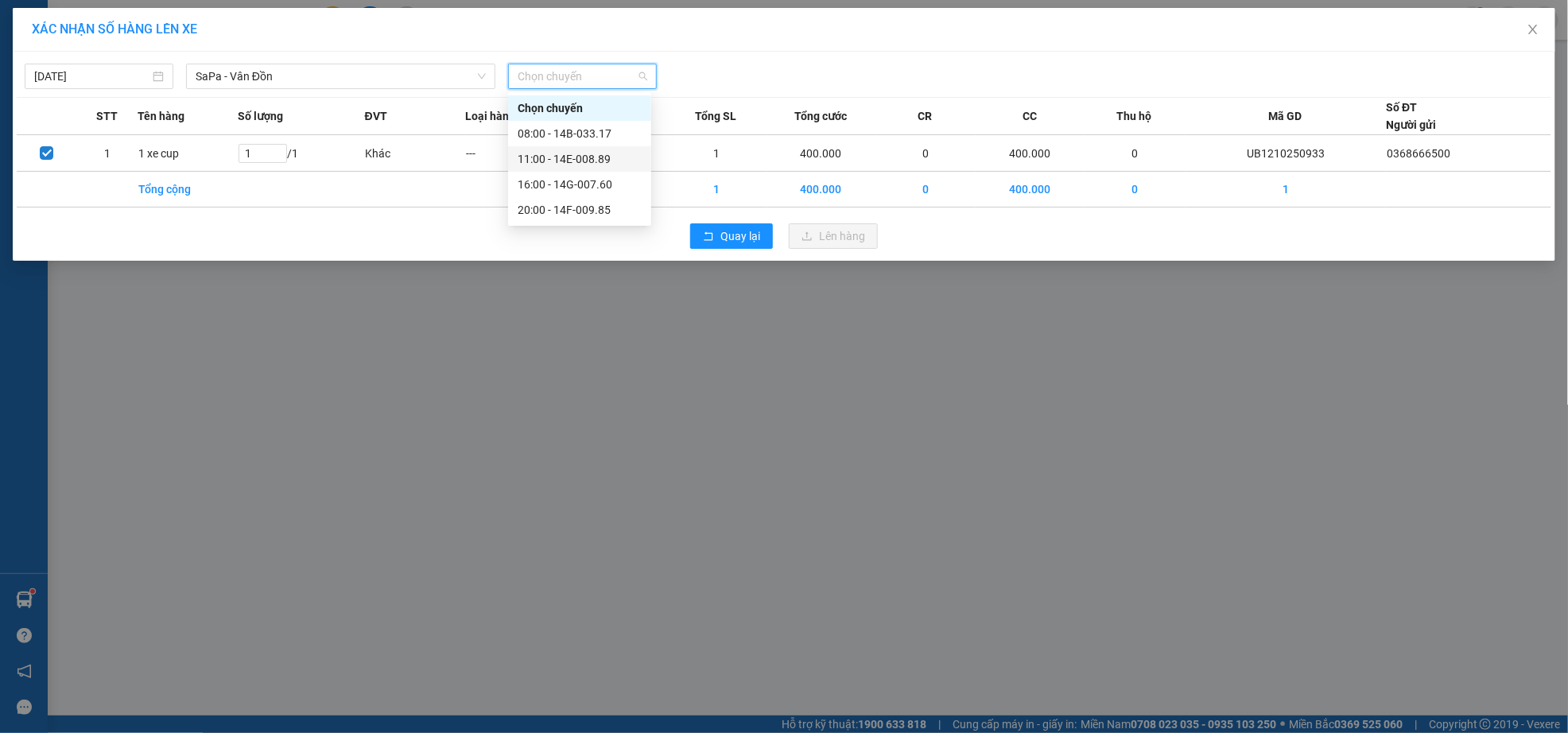
click at [570, 155] on div "11:00 - 14E-008.89" at bounding box center [579, 159] width 124 height 18
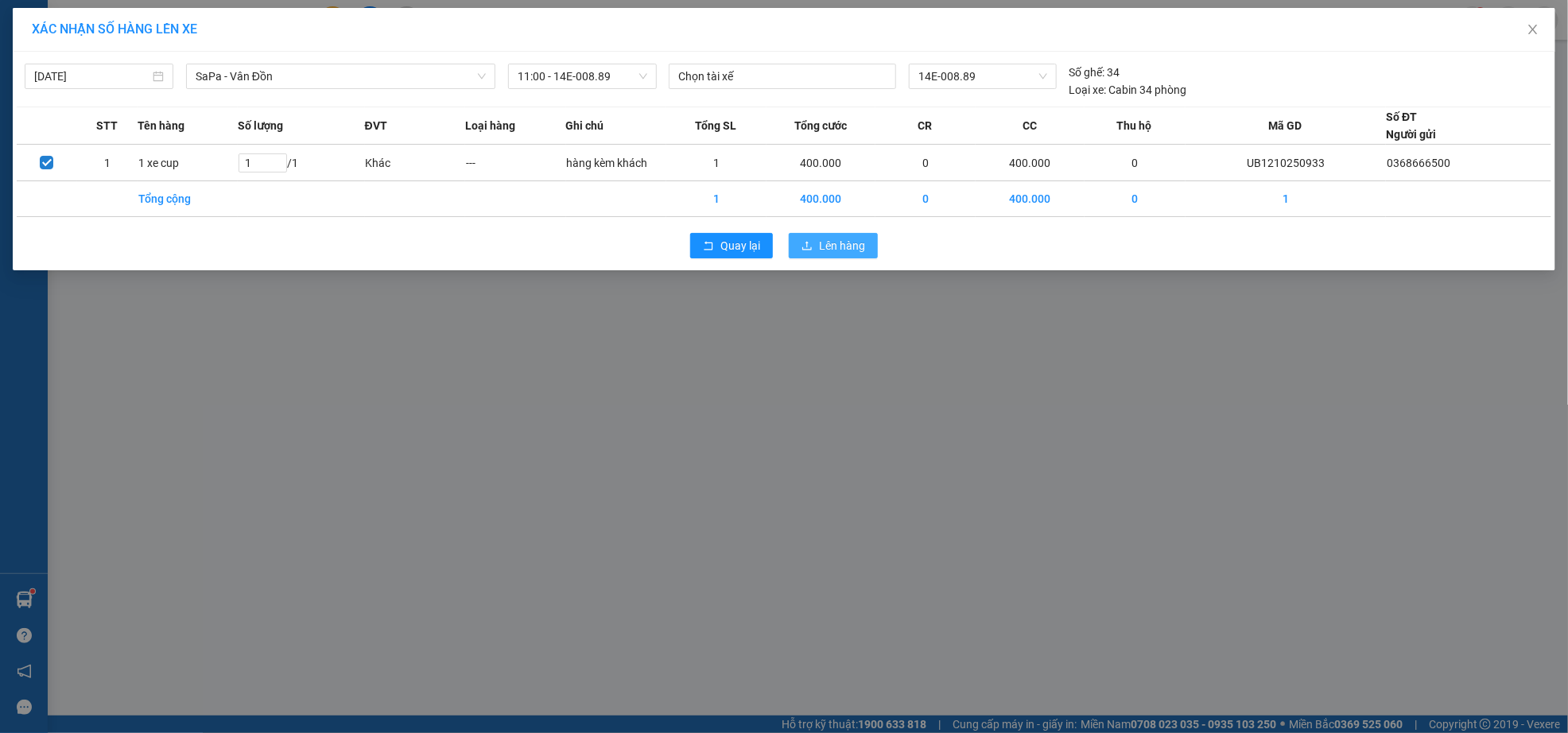
click at [855, 249] on span "Lên hàng" at bounding box center [842, 246] width 46 height 18
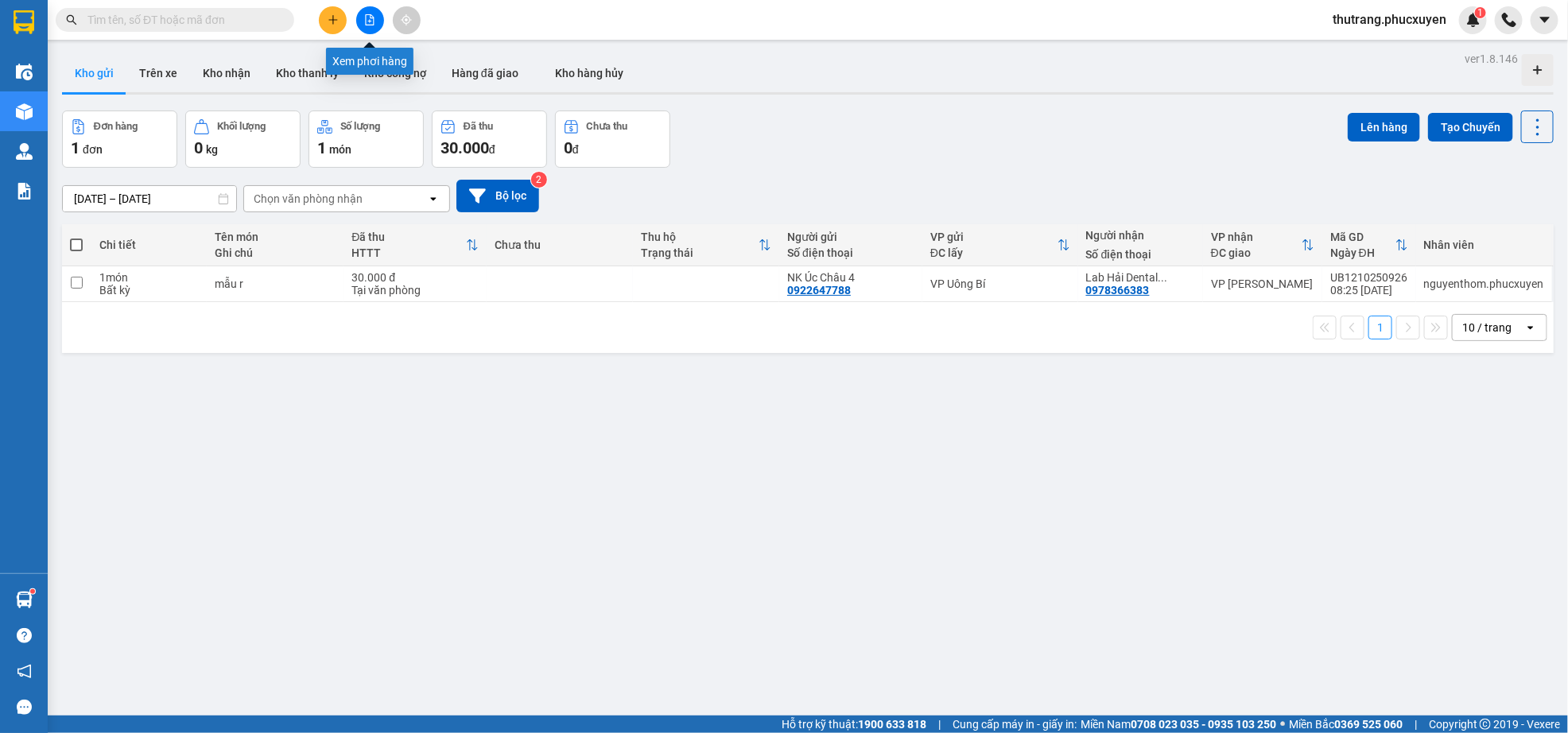
click at [382, 26] on div at bounding box center [369, 20] width 119 height 28
click at [372, 19] on icon "file-add" at bounding box center [369, 19] width 11 height 11
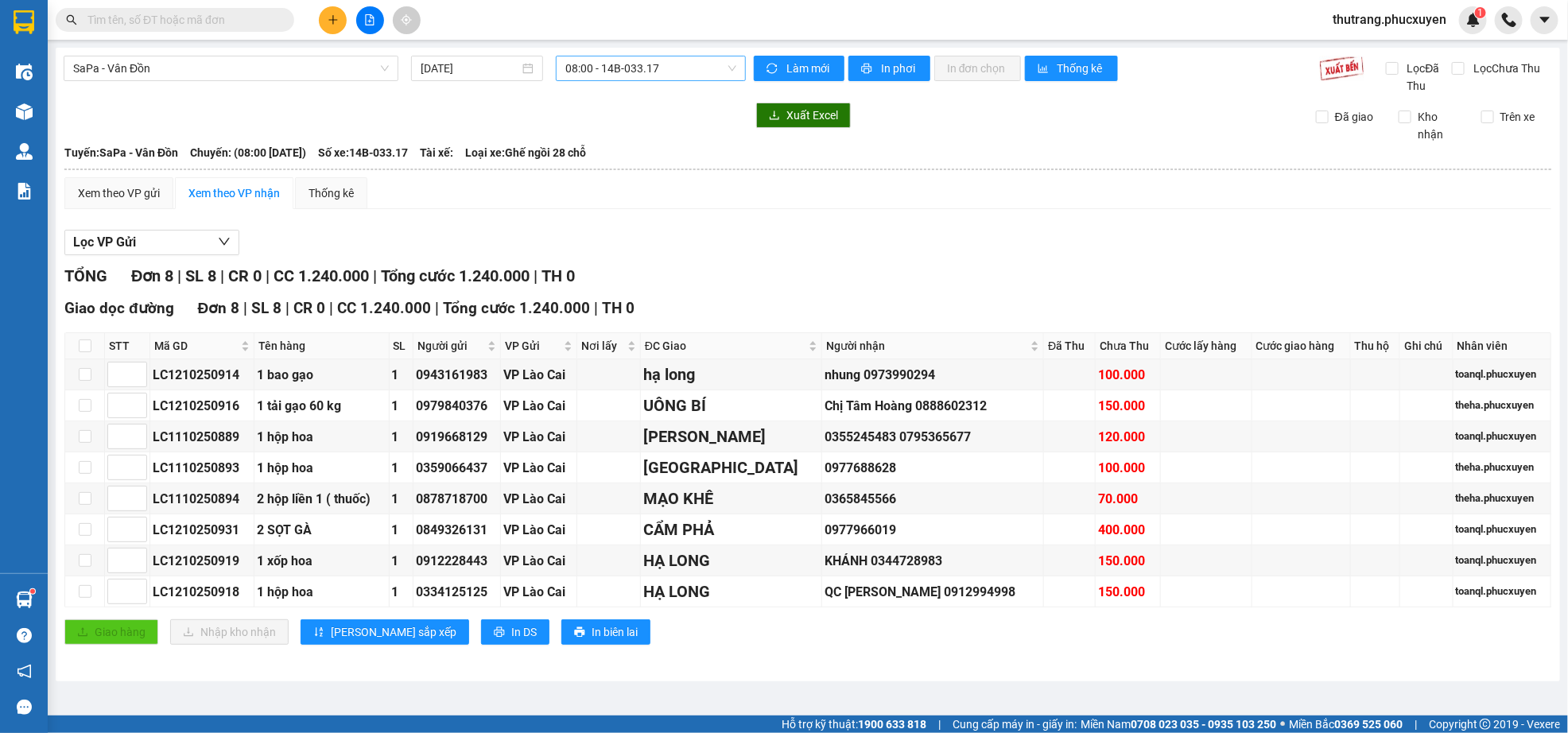
click at [629, 73] on span "08:00 - 14B-033.17" at bounding box center [650, 69] width 171 height 24
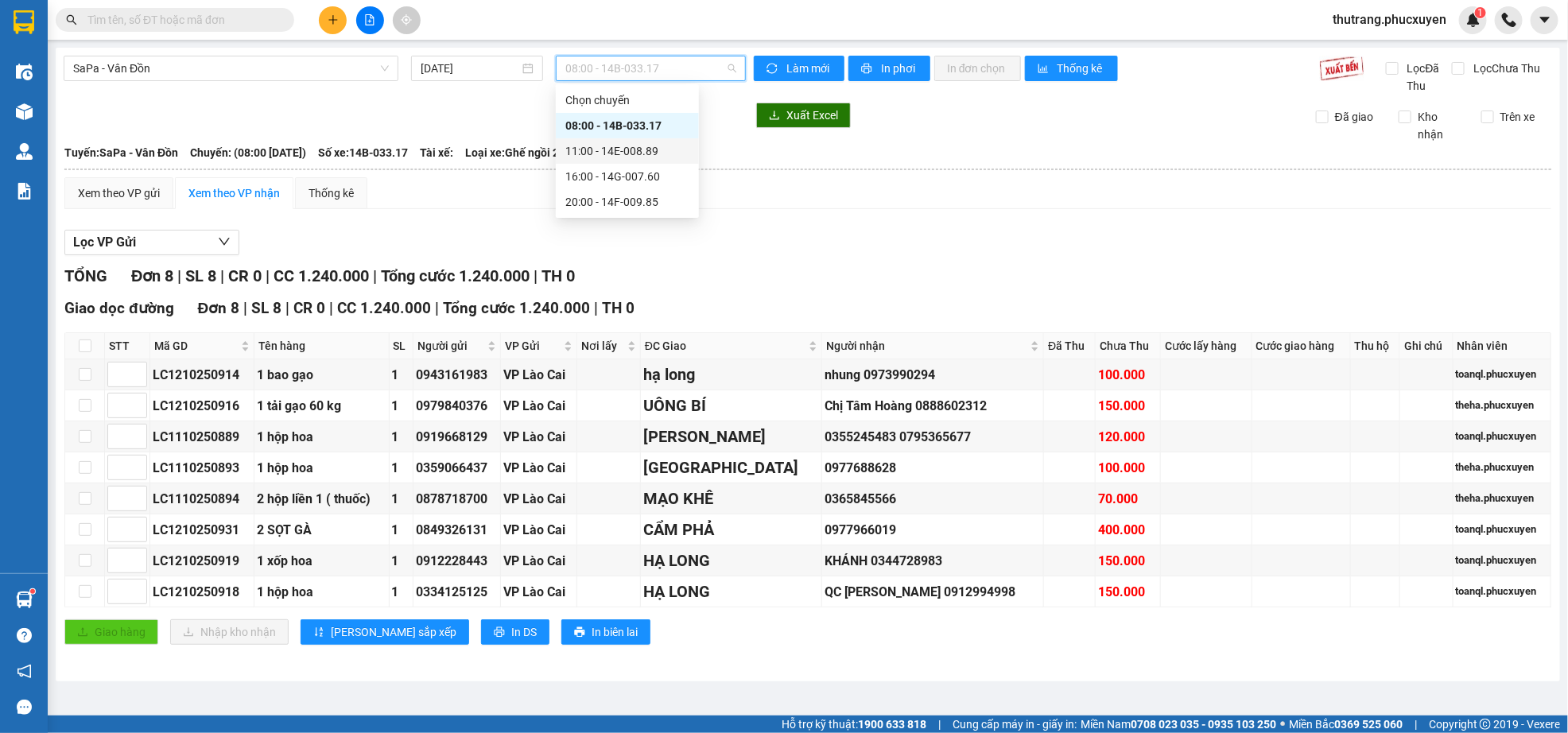
click at [607, 158] on div "11:00 - 14E-008.89" at bounding box center [627, 151] width 124 height 18
